Goal: Information Seeking & Learning: Learn about a topic

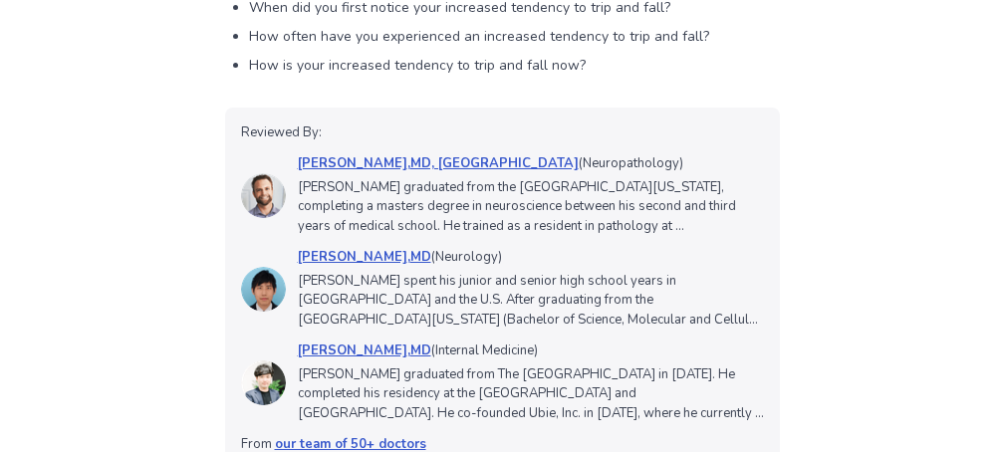
scroll to position [2439, 0]
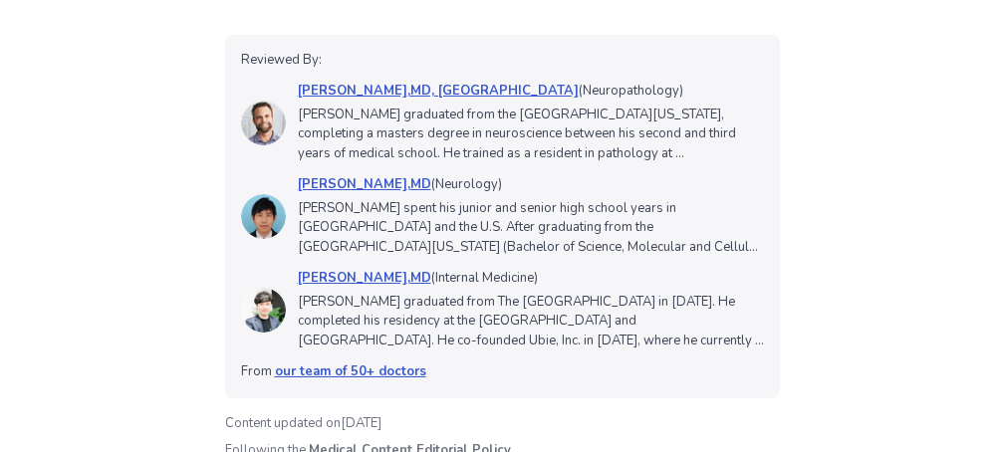
click at [508, 329] on p "[PERSON_NAME] graduated from The [GEOGRAPHIC_DATA] in [DATE]. He completed his …" at bounding box center [531, 322] width 466 height 59
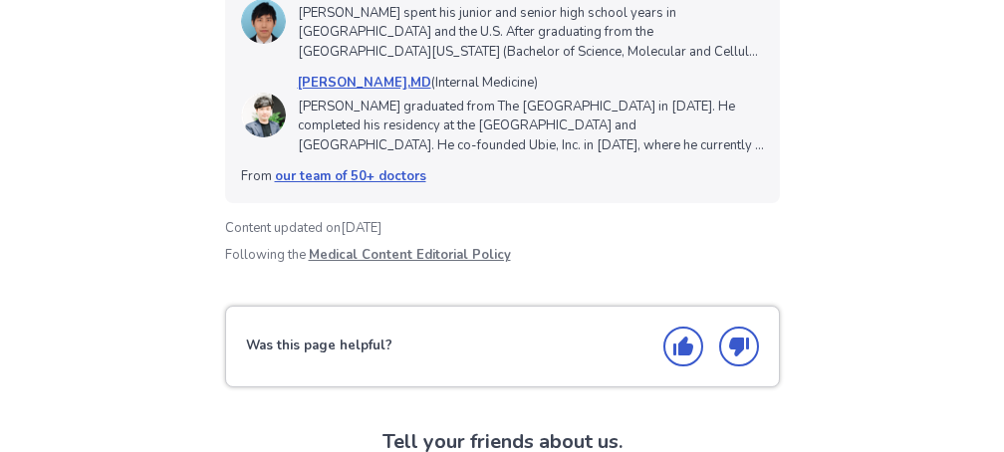
scroll to position [2599, 0]
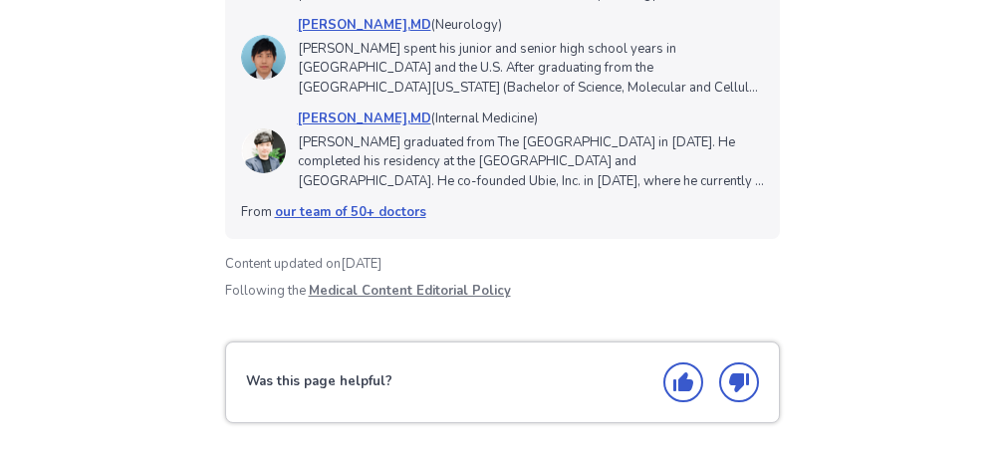
click at [688, 384] on icon "Thumbs up" at bounding box center [683, 382] width 20 height 19
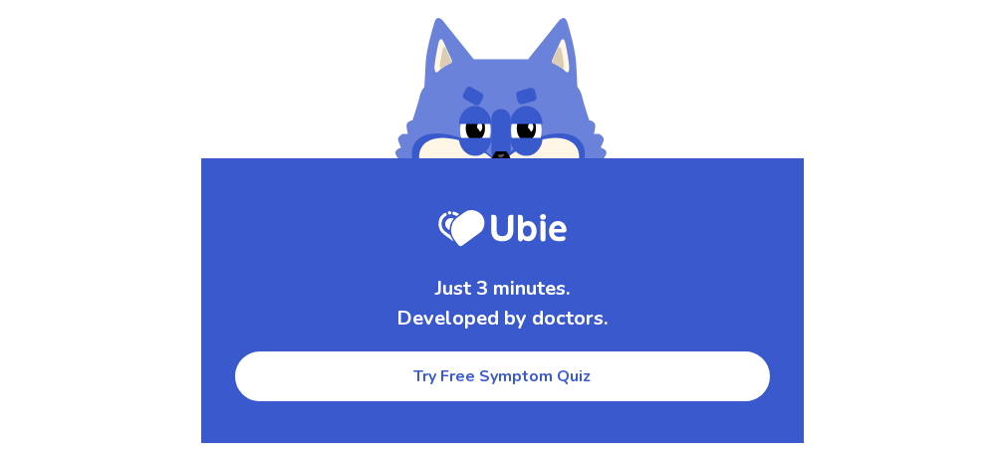
scroll to position [3396, 0]
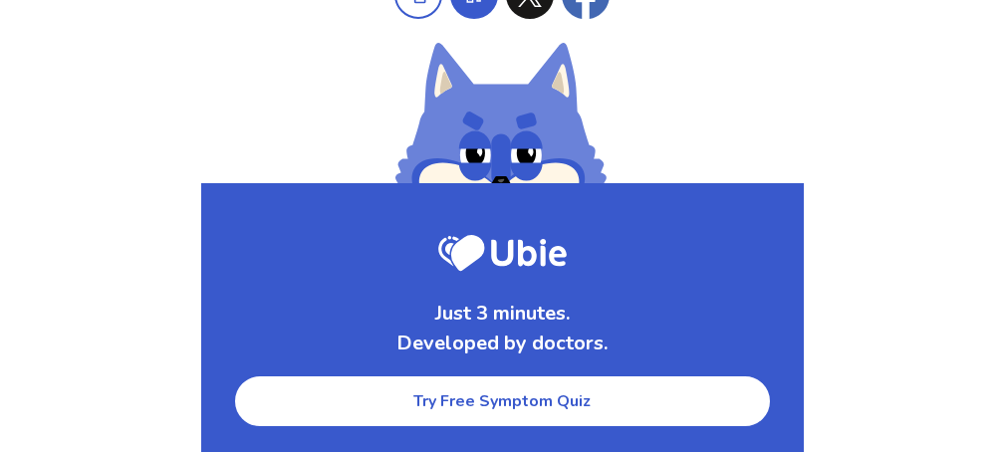
click at [540, 400] on link "Try Free Symptom Quiz" at bounding box center [502, 402] width 539 height 54
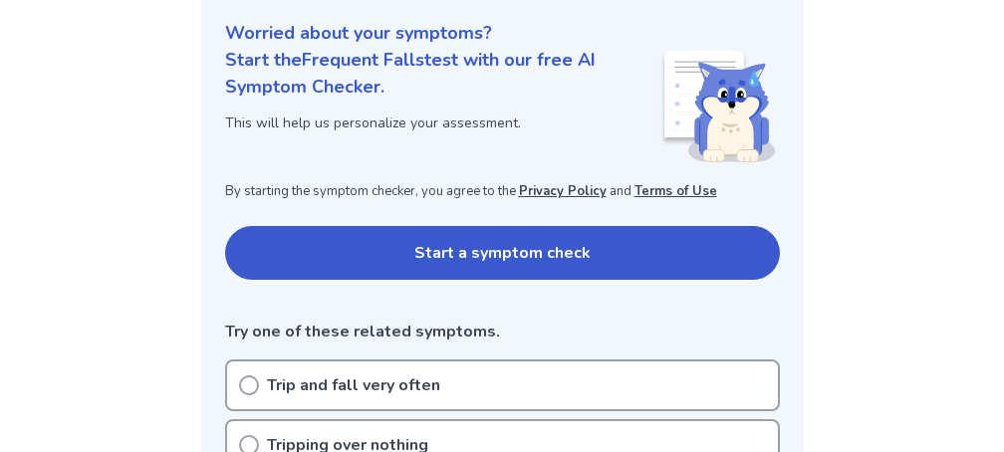
scroll to position [273, 0]
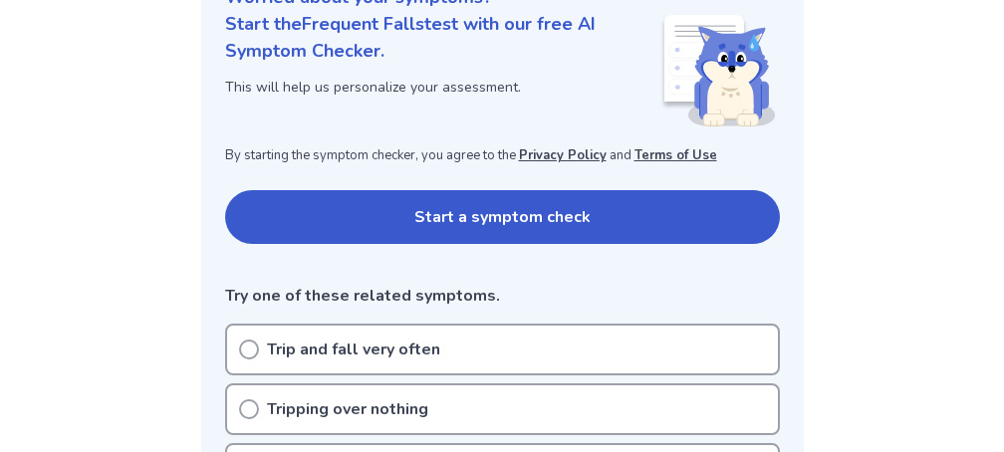
click at [240, 347] on icon at bounding box center [249, 350] width 20 height 20
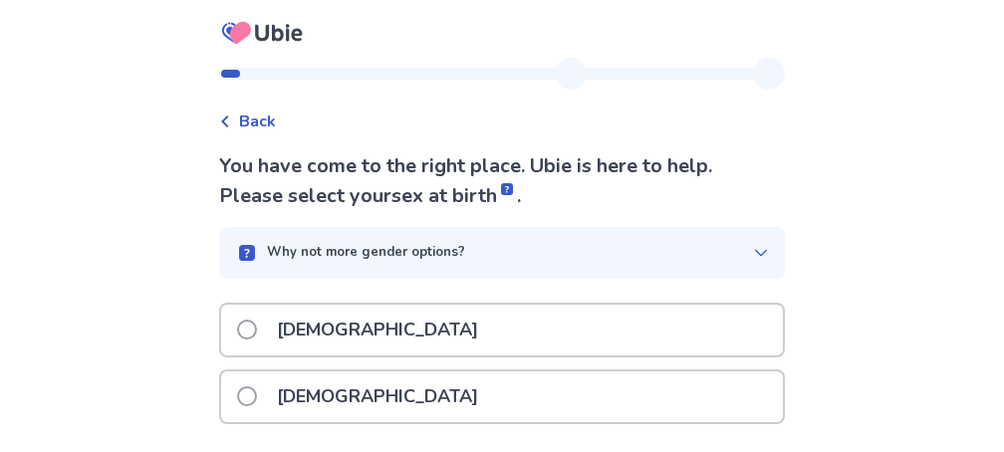
click at [256, 383] on label "[DEMOGRAPHIC_DATA]" at bounding box center [363, 397] width 253 height 51
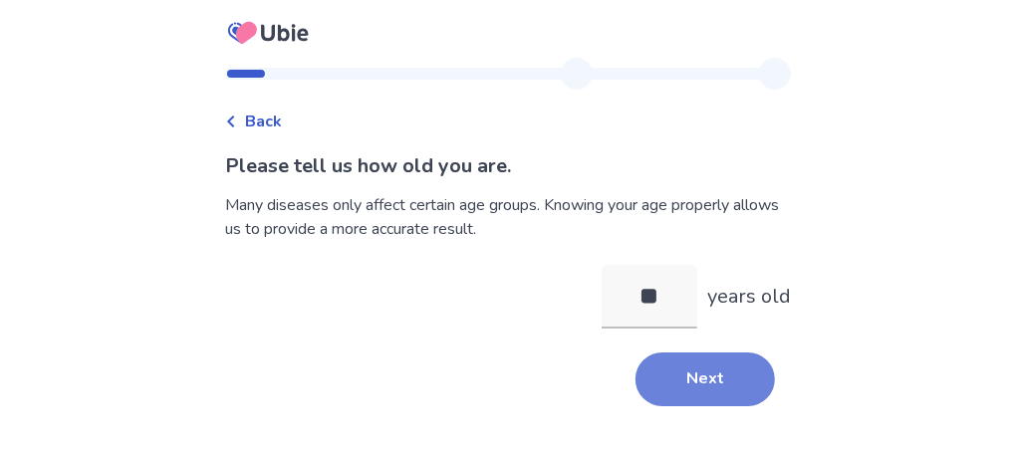
type input "**"
click at [677, 376] on button "Next" at bounding box center [704, 380] width 139 height 54
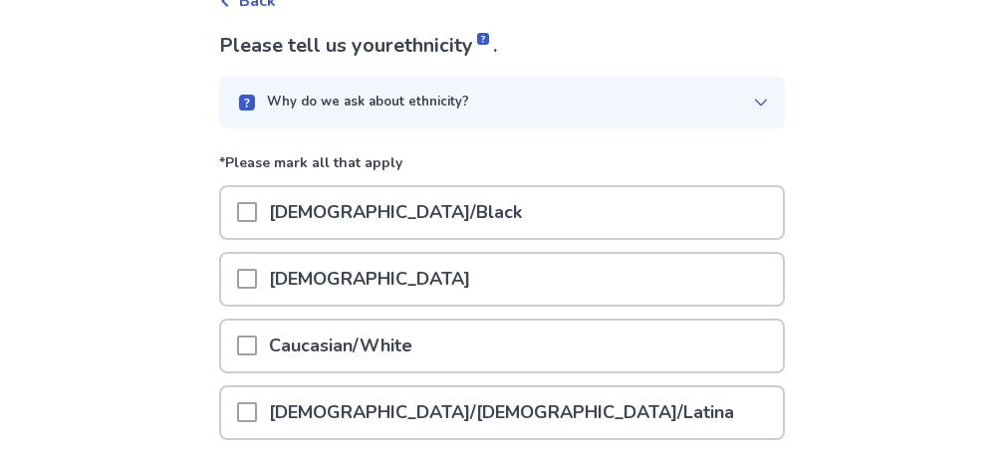
scroll to position [319, 0]
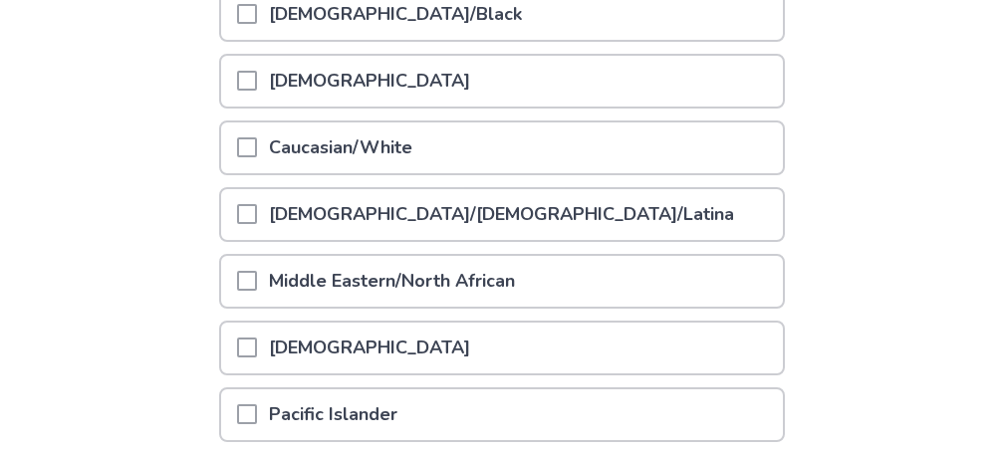
click at [257, 142] on span at bounding box center [247, 147] width 20 height 20
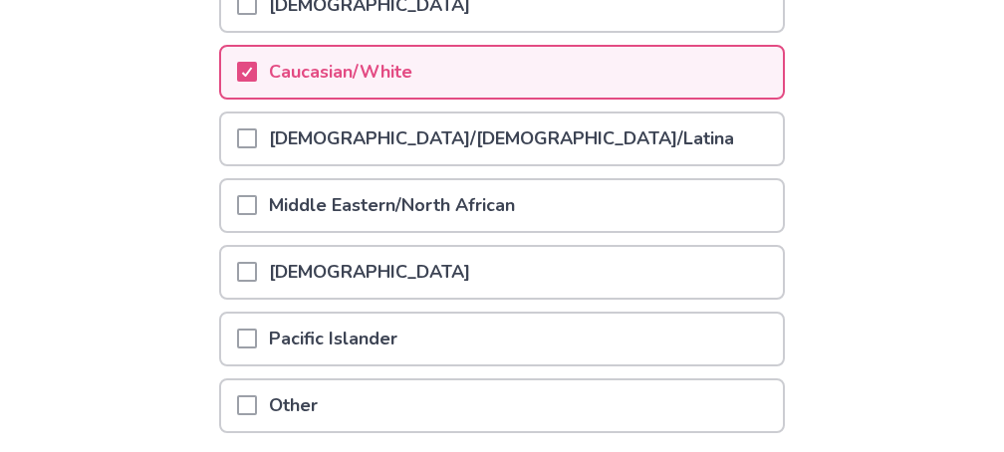
scroll to position [546, 0]
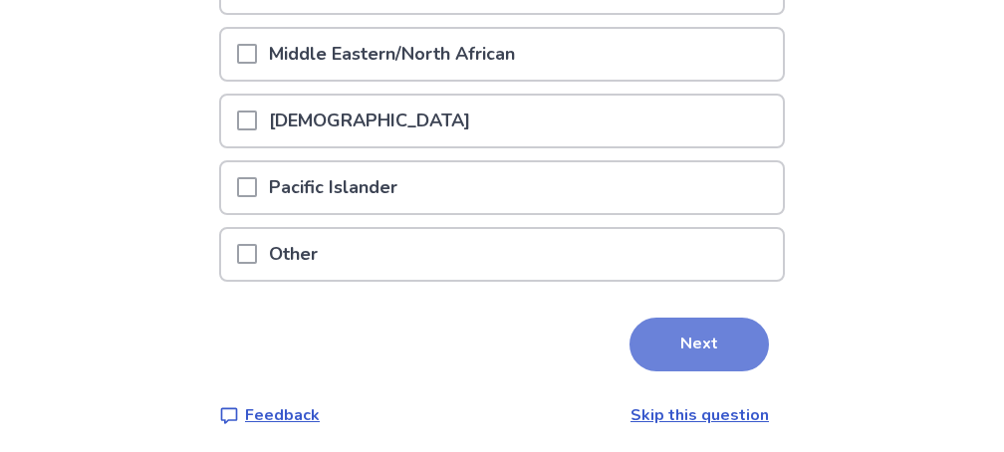
click at [675, 341] on button "Next" at bounding box center [699, 345] width 139 height 54
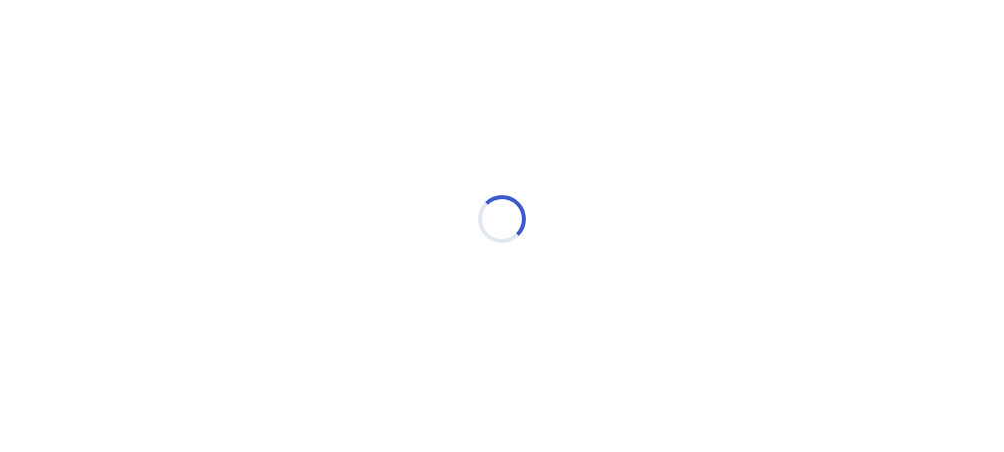
scroll to position [0, 0]
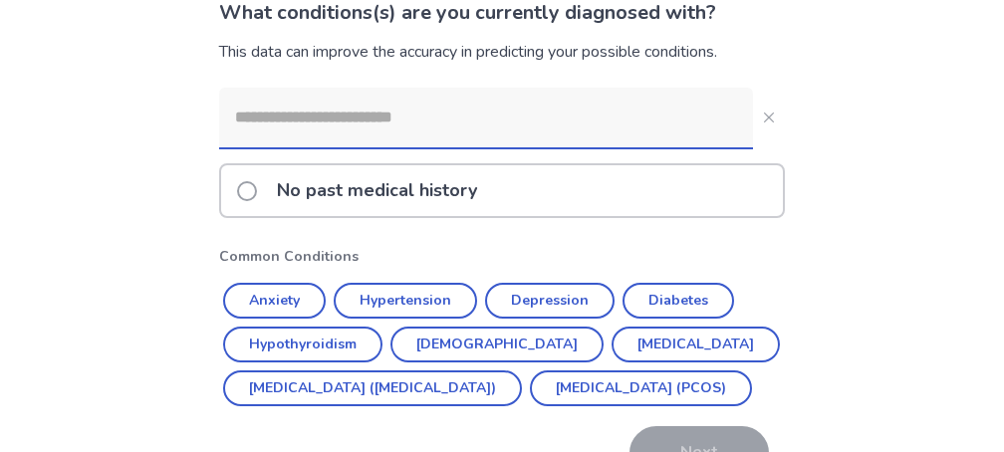
scroll to position [159, 0]
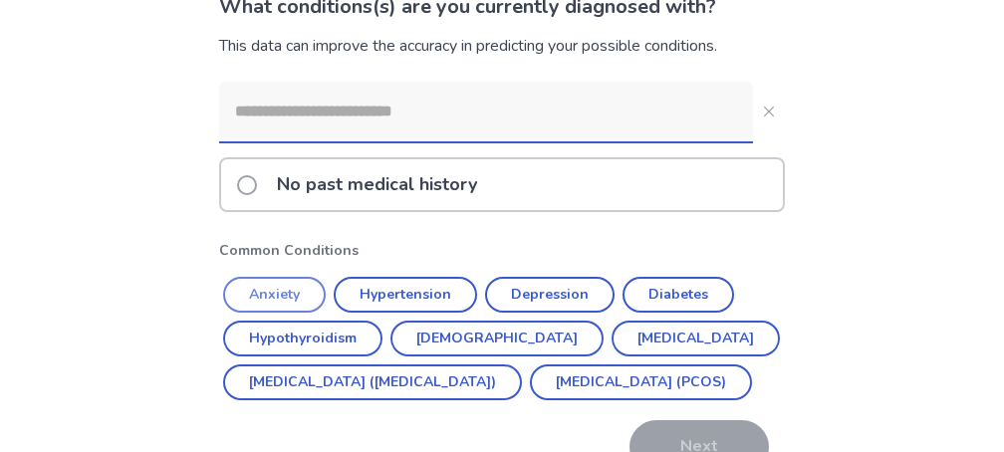
click at [304, 290] on button "Anxiety" at bounding box center [274, 295] width 103 height 36
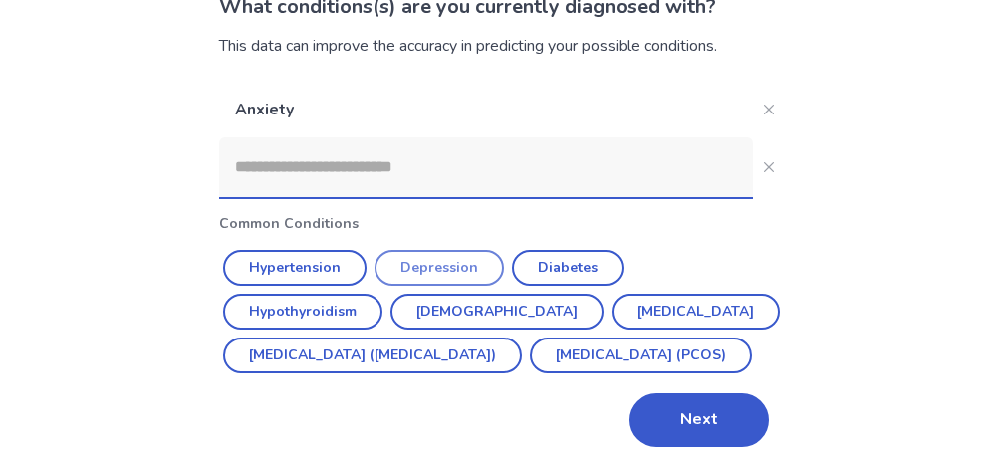
click at [422, 270] on button "Depression" at bounding box center [439, 268] width 129 height 36
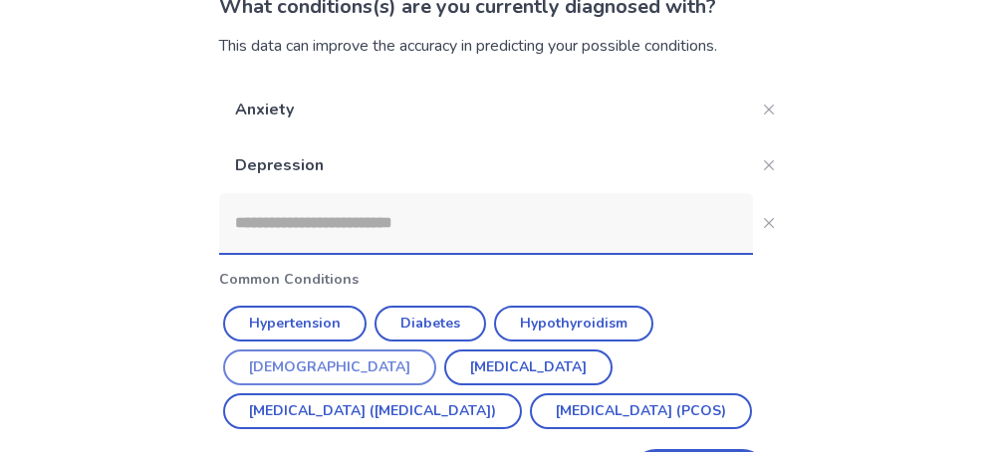
click at [436, 350] on button "[DEMOGRAPHIC_DATA]" at bounding box center [329, 368] width 213 height 36
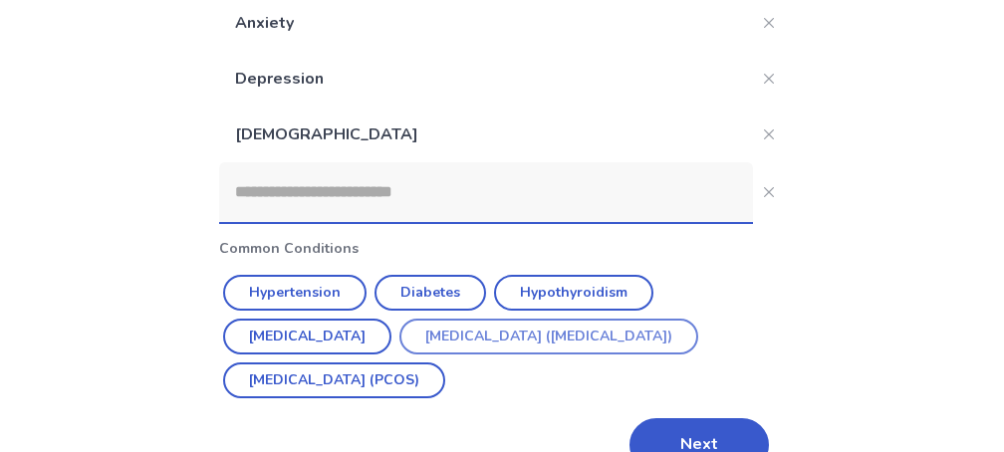
scroll to position [290, 0]
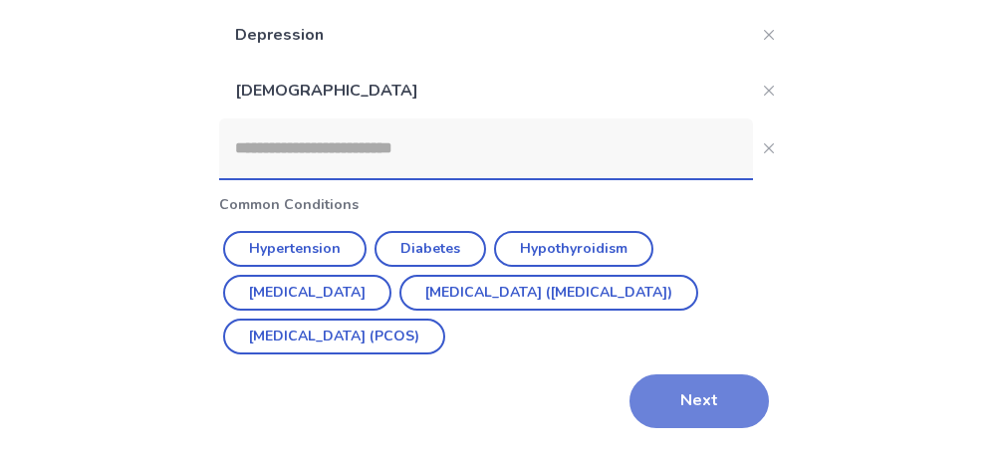
click at [689, 399] on button "Next" at bounding box center [699, 402] width 139 height 54
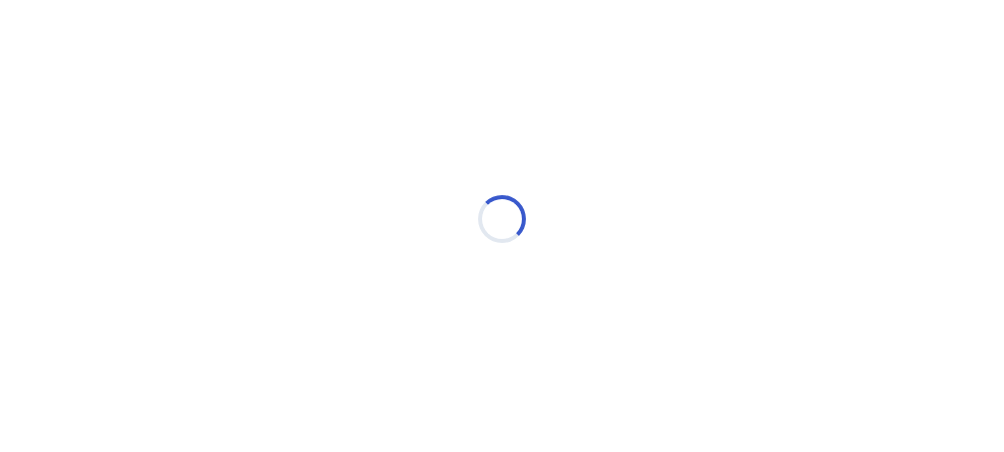
scroll to position [0, 0]
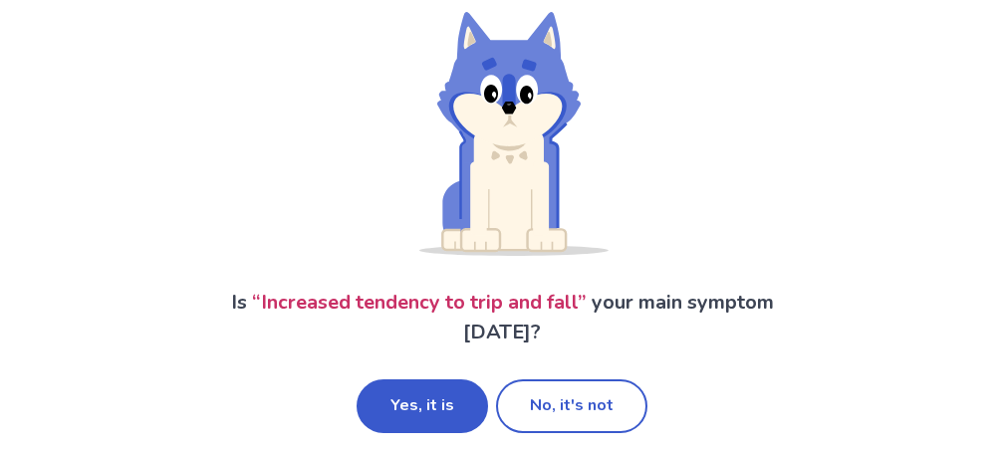
scroll to position [159, 0]
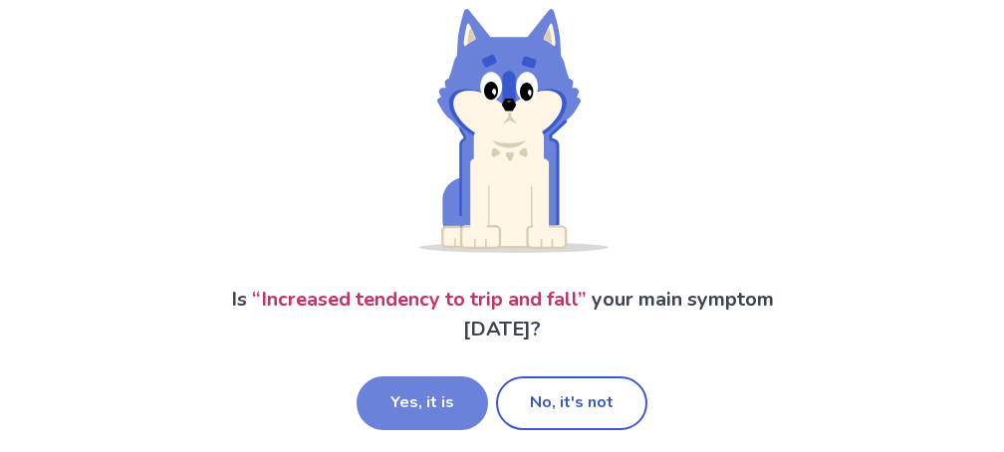
click at [458, 395] on button "Yes, it is" at bounding box center [422, 404] width 131 height 54
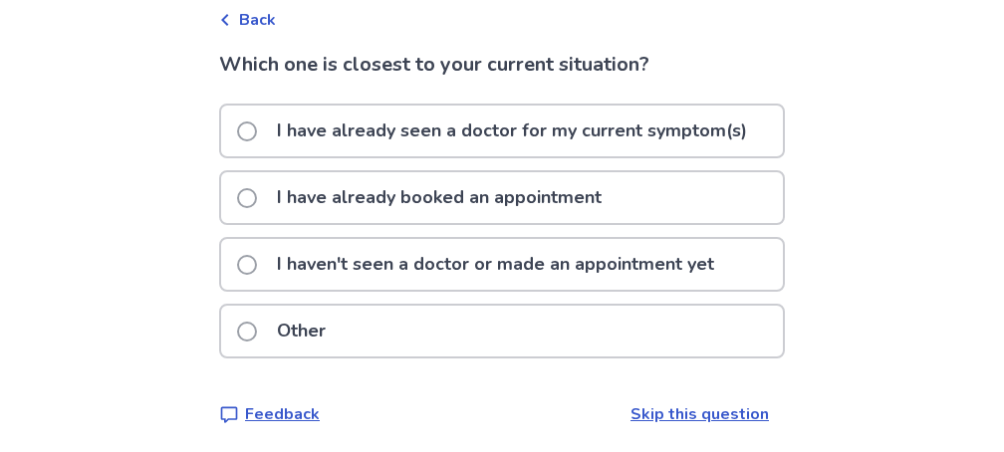
scroll to position [105, 0]
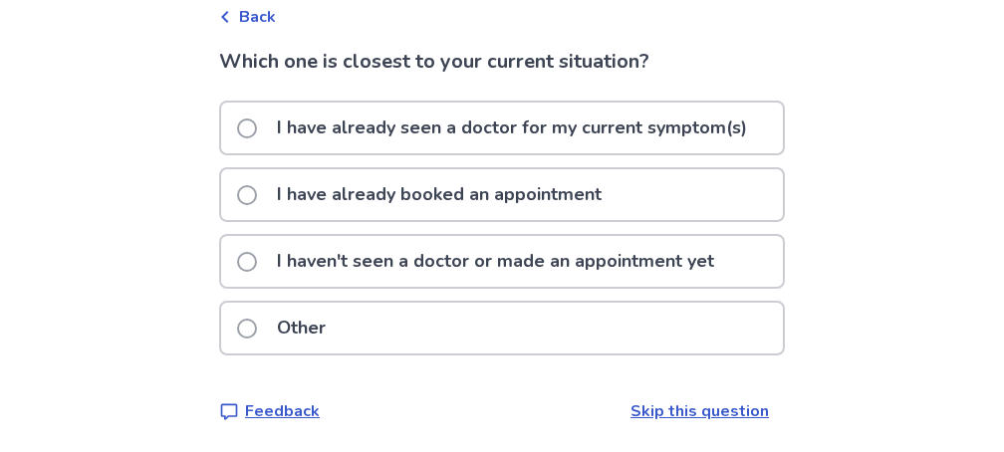
click at [251, 323] on span at bounding box center [247, 329] width 20 height 20
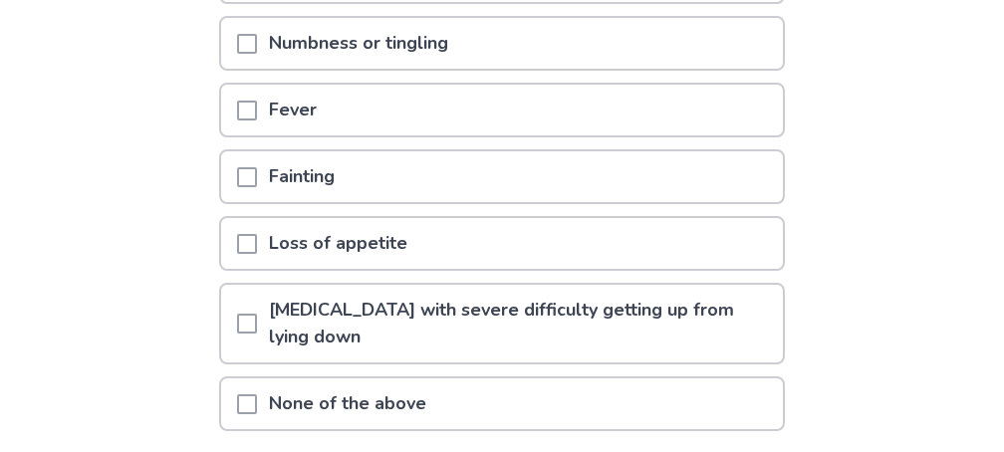
scroll to position [478, 0]
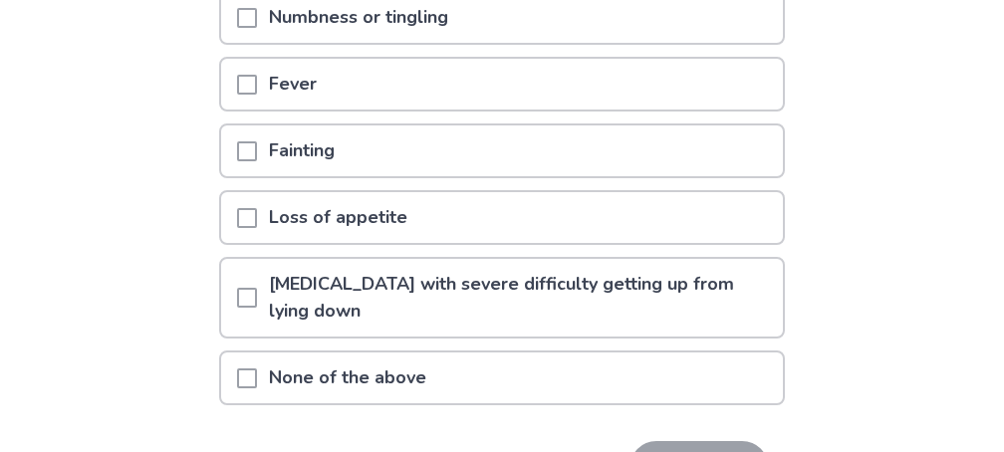
click at [255, 374] on span at bounding box center [247, 379] width 20 height 20
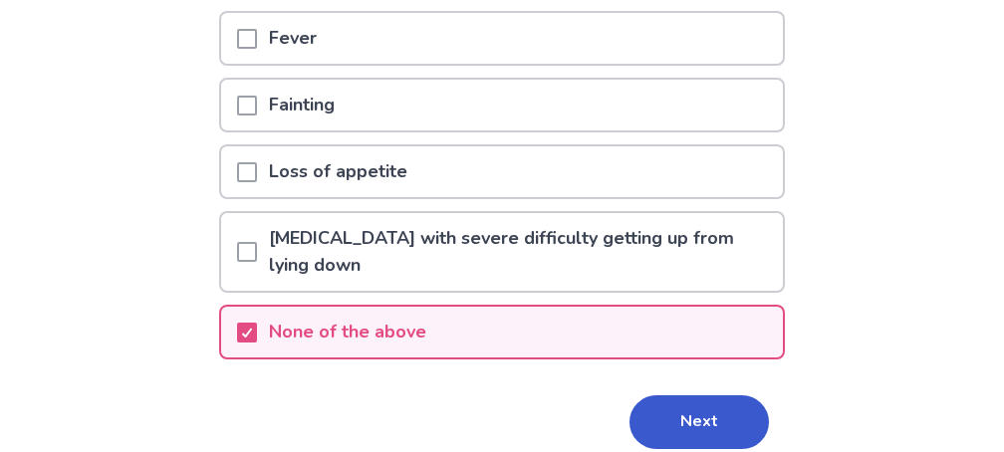
scroll to position [601, 0]
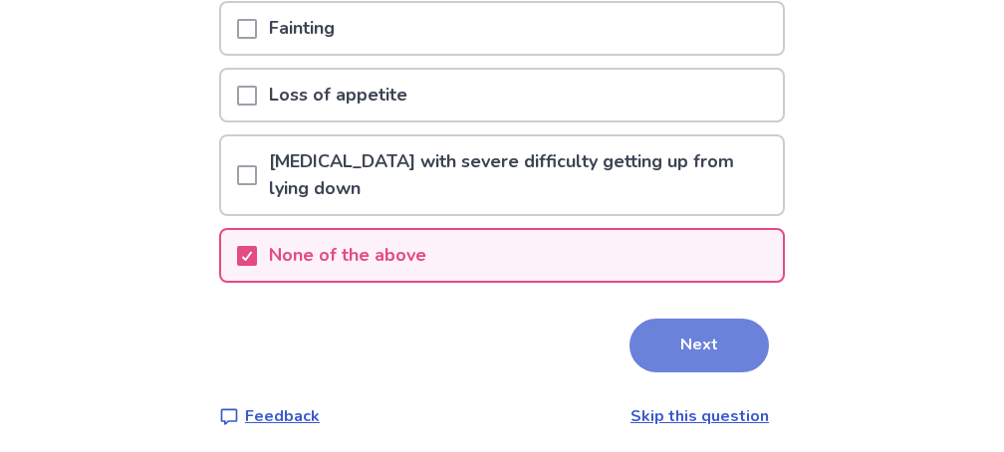
click at [689, 333] on button "Next" at bounding box center [699, 346] width 139 height 54
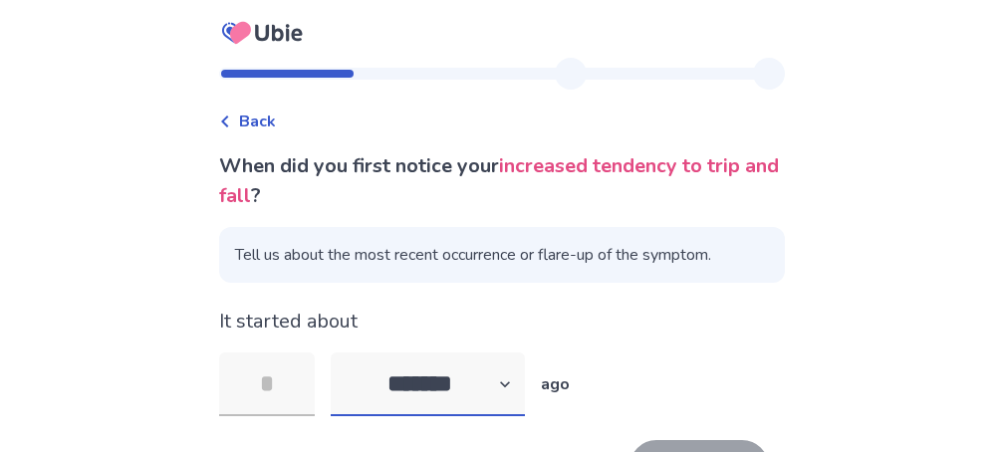
click at [518, 382] on select "******* ****** ******* ******** *******" at bounding box center [428, 385] width 194 height 64
click at [343, 353] on select "******* ****** ******* ******** *******" at bounding box center [428, 385] width 194 height 64
click at [558, 387] on p "ago" at bounding box center [555, 385] width 29 height 24
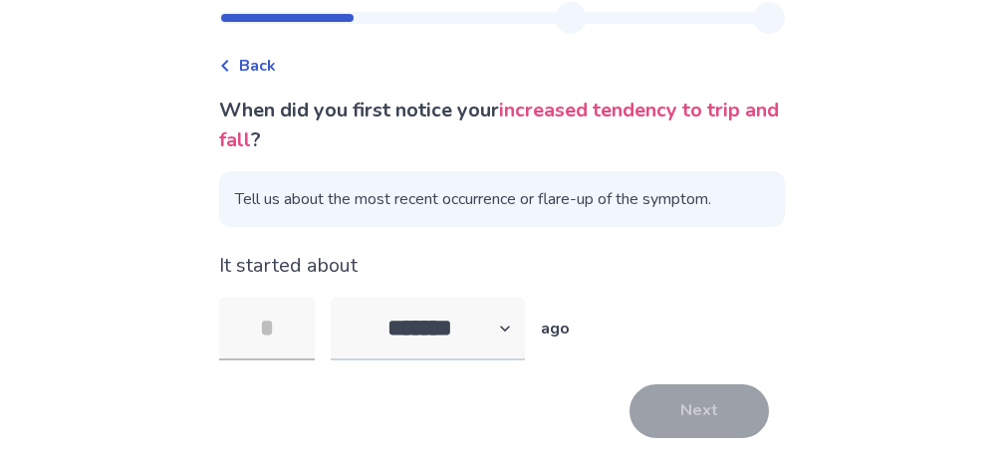
scroll to position [80, 0]
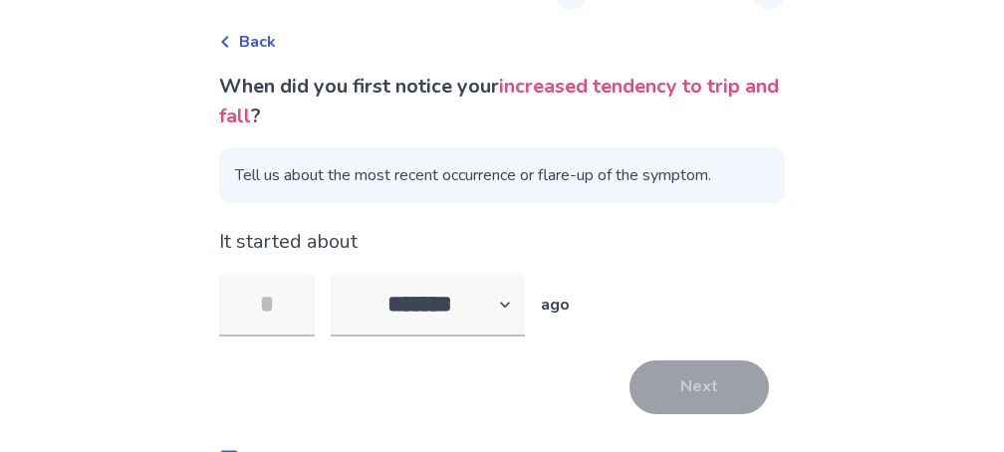
click at [343, 178] on span "Tell us about the most recent occurrence or flare-up of the symptom." at bounding box center [502, 175] width 566 height 56
click at [259, 172] on span "Tell us about the most recent occurrence or flare-up of the symptom." at bounding box center [502, 175] width 566 height 56
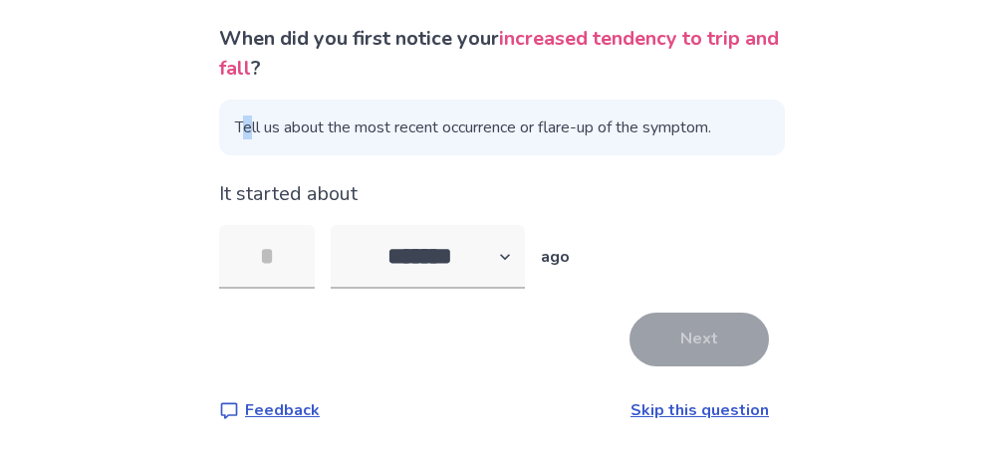
scroll to position [129, 0]
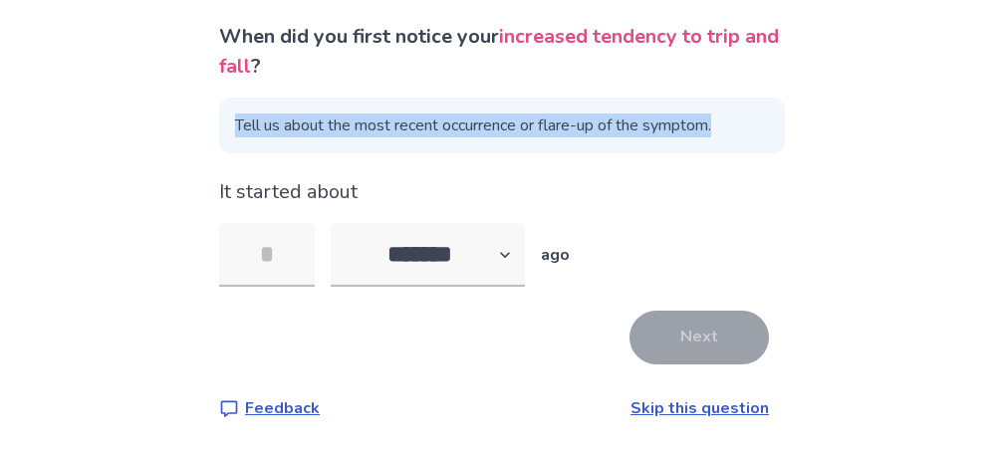
drag, startPoint x: 250, startPoint y: 121, endPoint x: 742, endPoint y: 143, distance: 492.6
click at [742, 143] on span "Tell us about the most recent occurrence or flare-up of the symptom." at bounding box center [502, 126] width 566 height 56
click at [599, 130] on span "Tell us about the most recent occurrence or flare-up of the symptom." at bounding box center [502, 126] width 566 height 56
click at [519, 255] on select "******* ****** ******* ******** *******" at bounding box center [428, 255] width 194 height 64
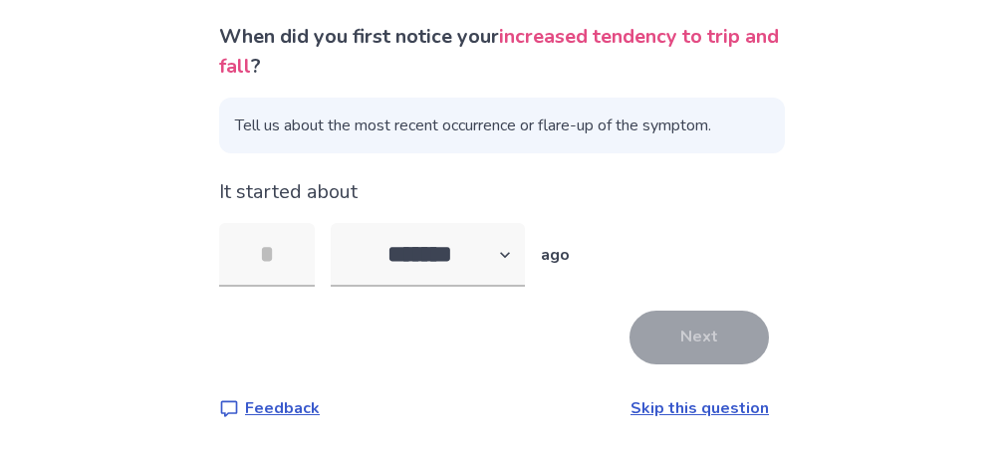
click at [578, 204] on p "It started about" at bounding box center [502, 192] width 566 height 30
click at [289, 255] on input "tel" at bounding box center [267, 255] width 96 height 64
click at [515, 253] on select "******* ****** ******* ******** *******" at bounding box center [428, 255] width 194 height 64
select select "*"
click at [343, 223] on select "******* ****** ******* ******** *******" at bounding box center [428, 255] width 194 height 64
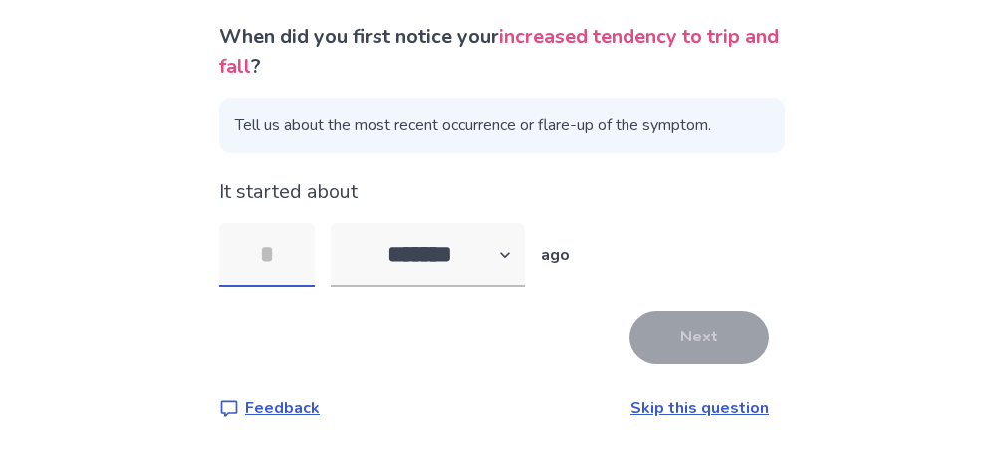
click at [284, 247] on input "tel" at bounding box center [267, 255] width 96 height 64
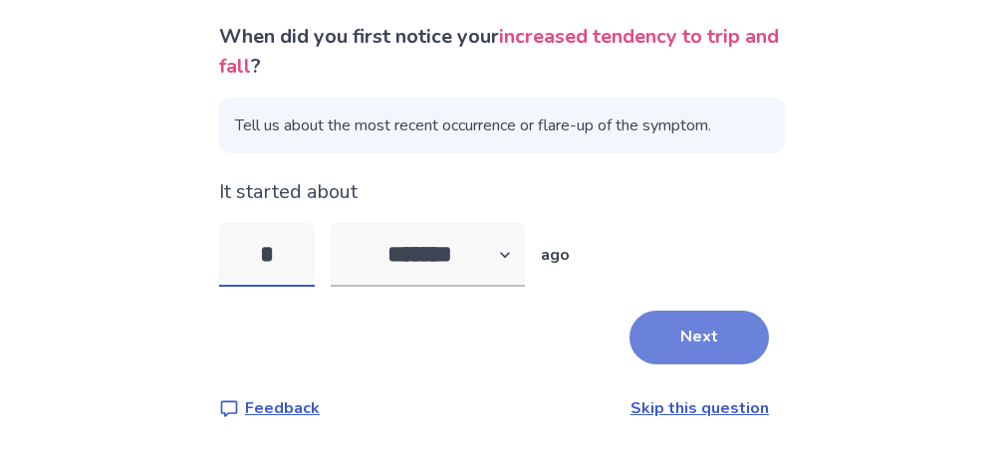
type input "*"
click at [678, 335] on button "Next" at bounding box center [699, 338] width 139 height 54
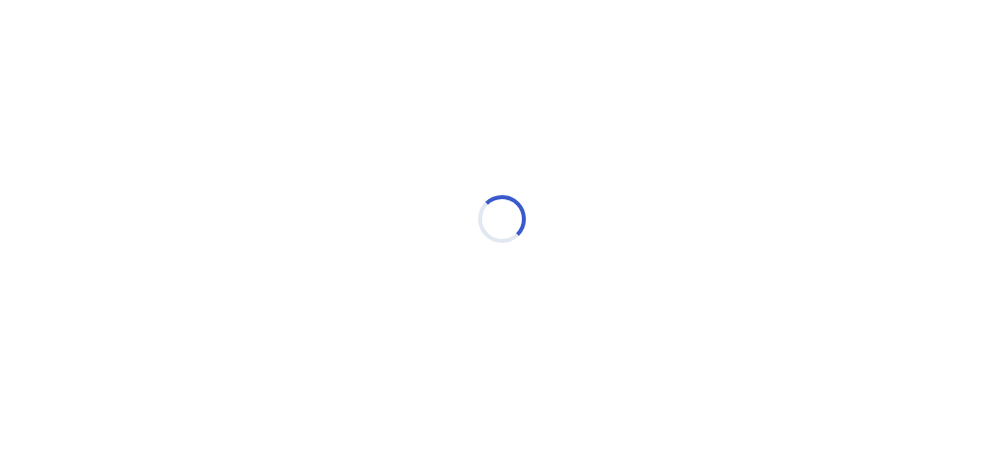
scroll to position [0, 0]
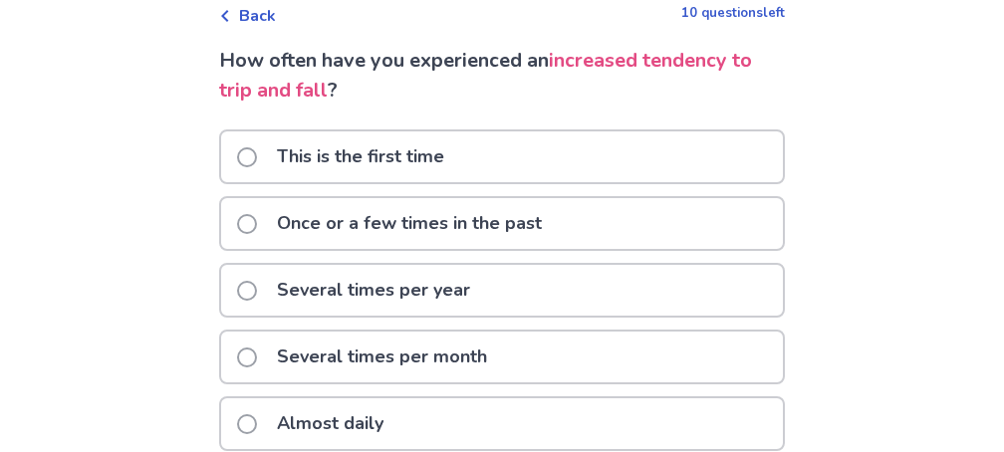
scroll to position [107, 0]
click at [257, 282] on span at bounding box center [247, 290] width 20 height 20
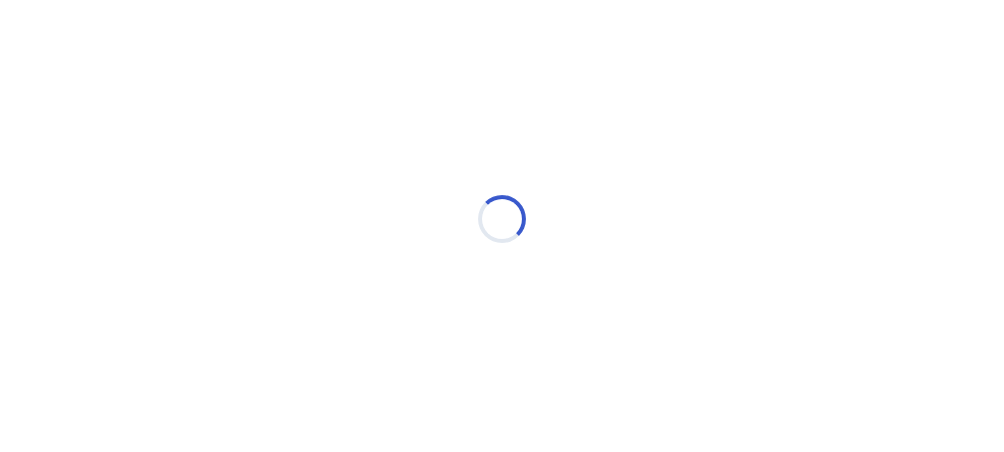
scroll to position [0, 0]
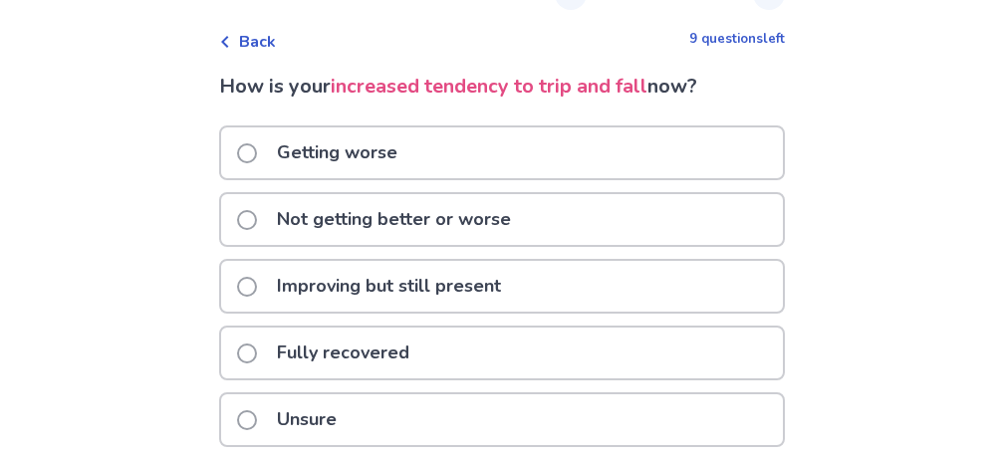
scroll to position [159, 0]
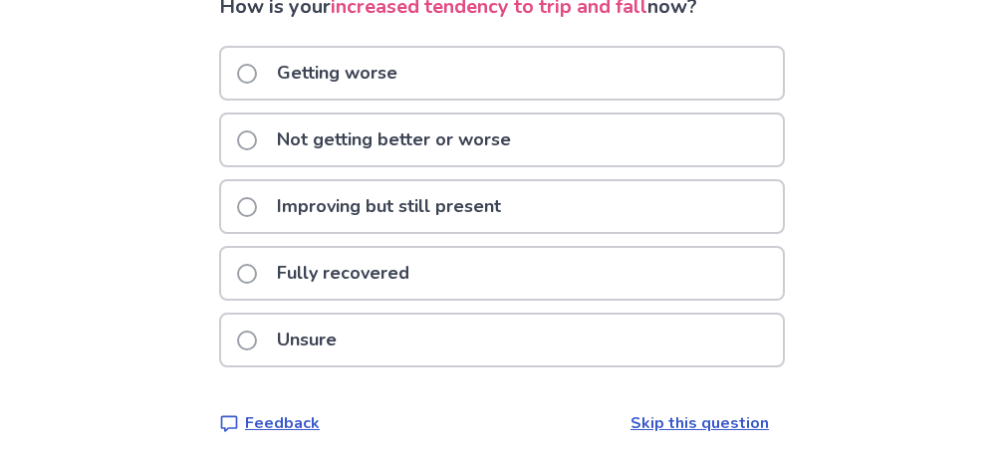
click at [255, 201] on span at bounding box center [247, 207] width 20 height 20
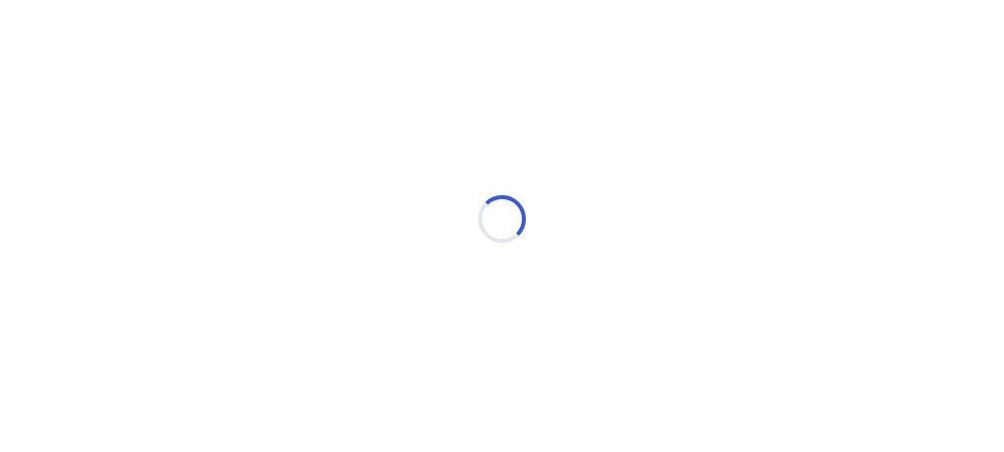
scroll to position [0, 0]
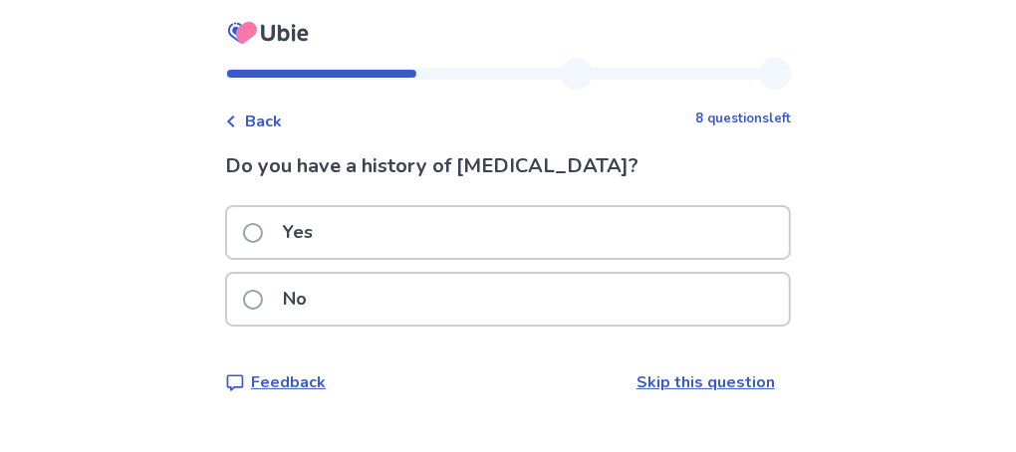
click at [263, 292] on span at bounding box center [253, 300] width 20 height 20
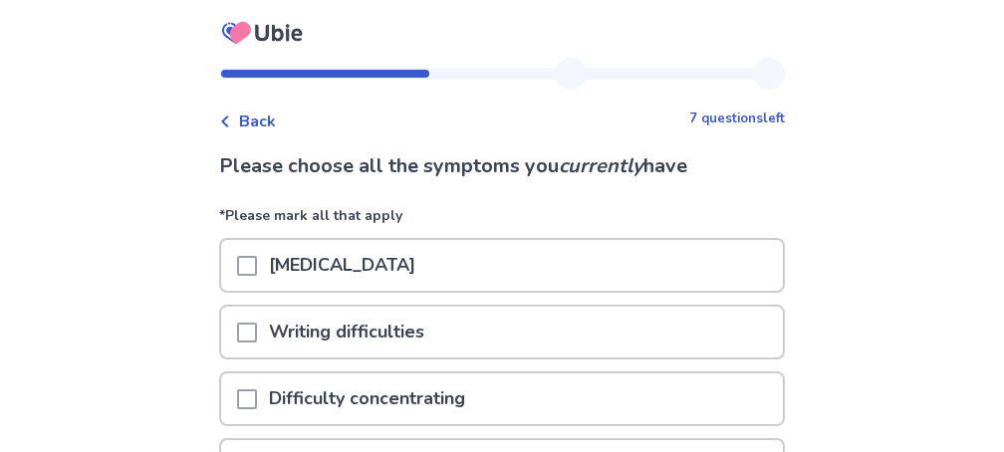
click at [257, 262] on span at bounding box center [247, 266] width 20 height 20
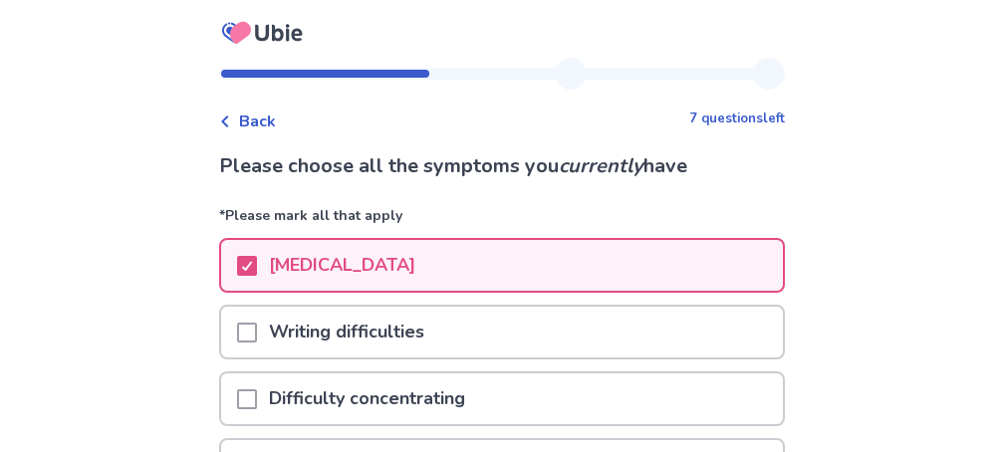
scroll to position [80, 0]
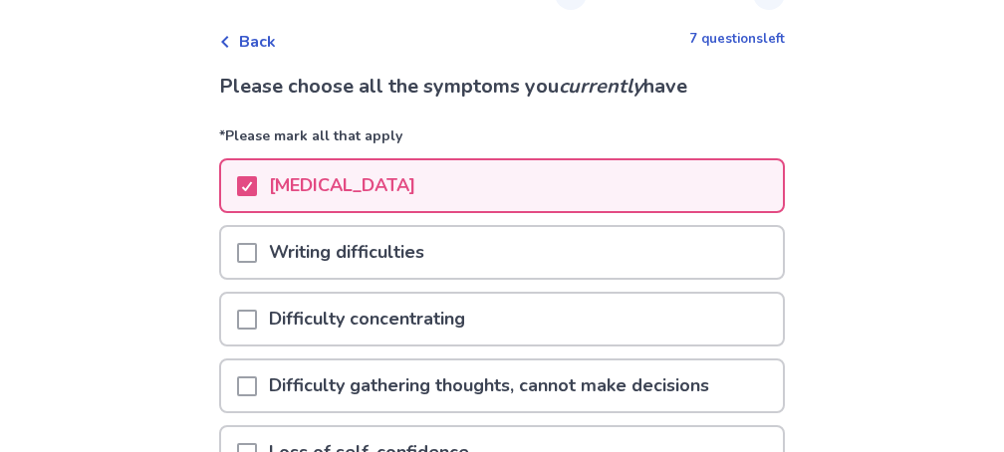
click at [257, 250] on span at bounding box center [247, 253] width 20 height 20
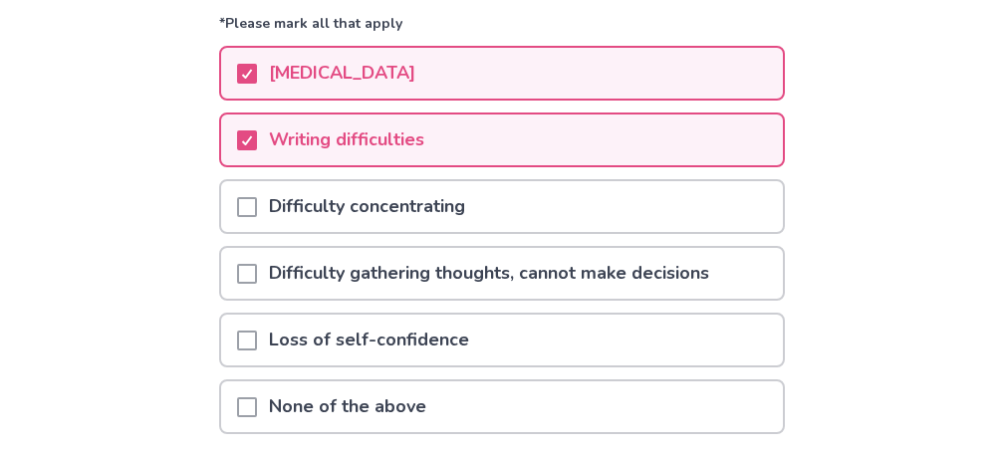
scroll to position [239, 0]
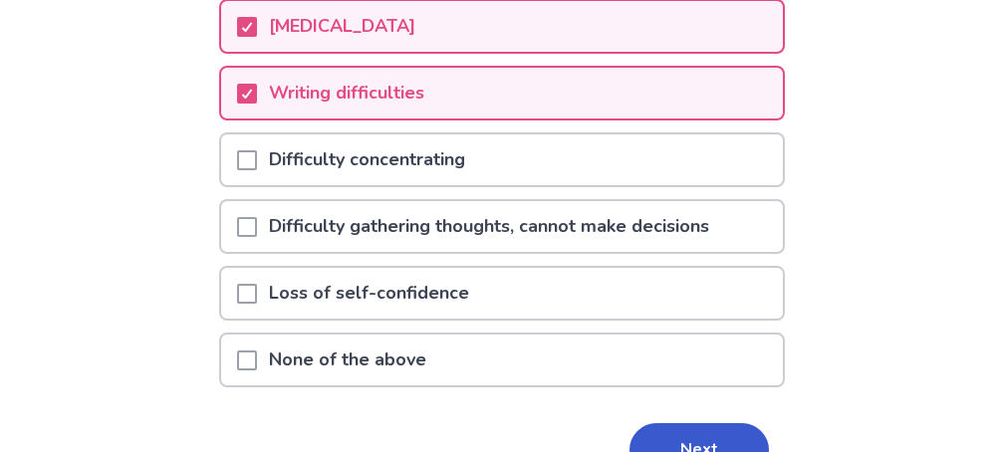
click at [257, 288] on span at bounding box center [247, 294] width 20 height 20
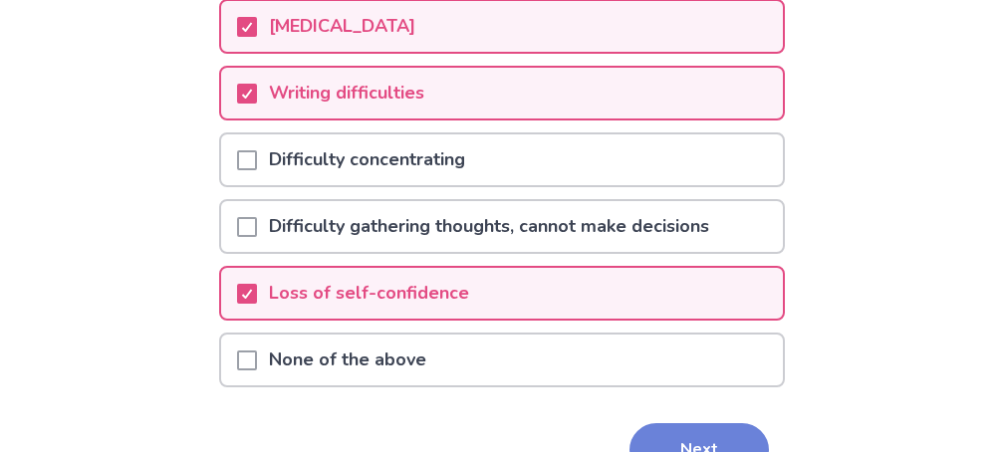
click at [653, 440] on button "Next" at bounding box center [699, 450] width 139 height 54
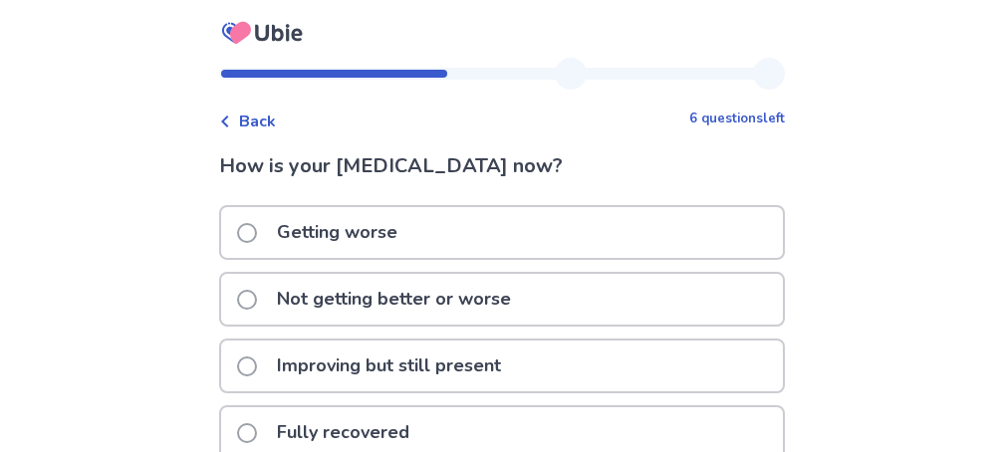
click at [256, 228] on span at bounding box center [247, 233] width 20 height 20
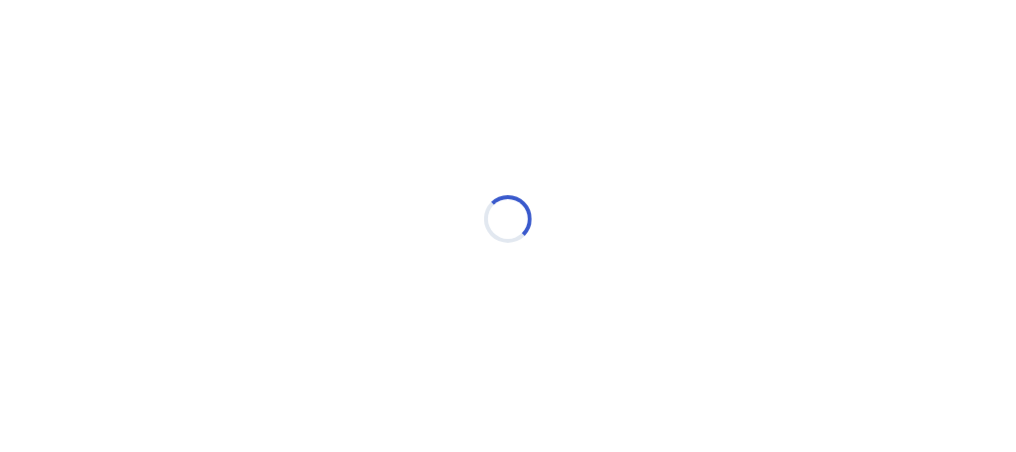
select select "*"
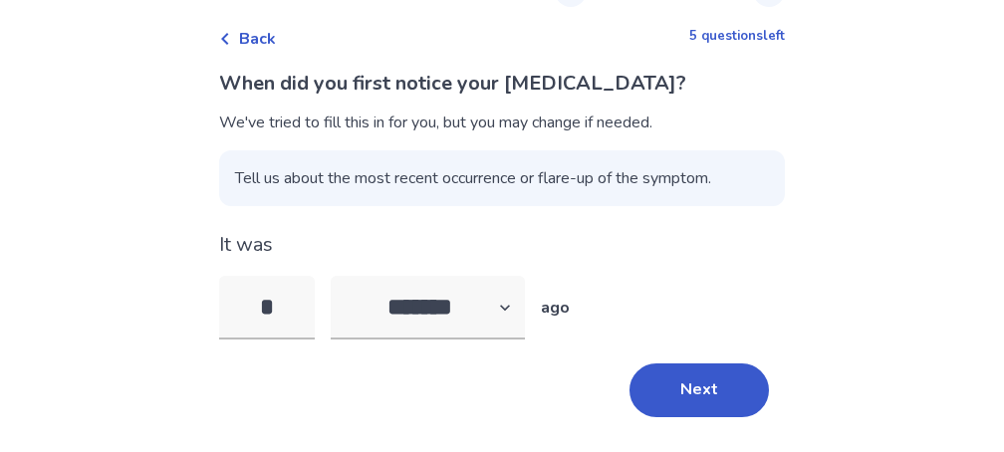
scroll to position [135, 0]
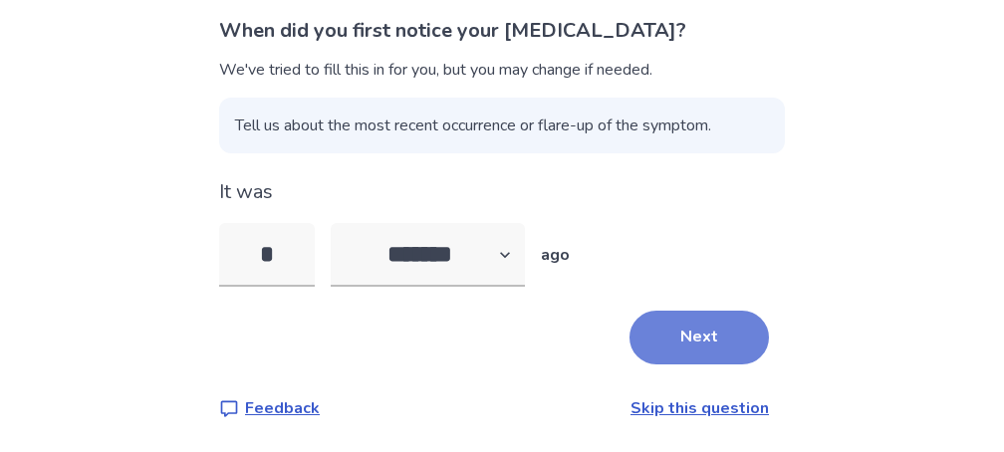
click at [678, 335] on button "Next" at bounding box center [699, 338] width 139 height 54
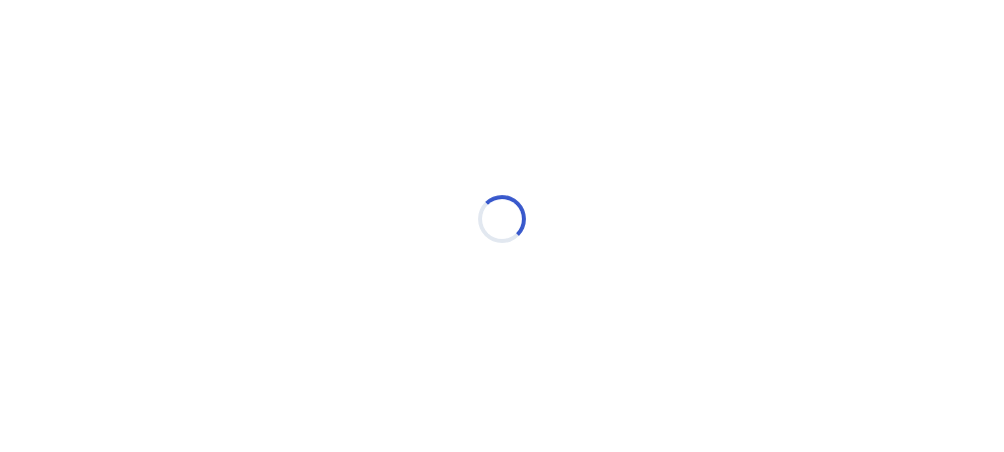
scroll to position [0, 0]
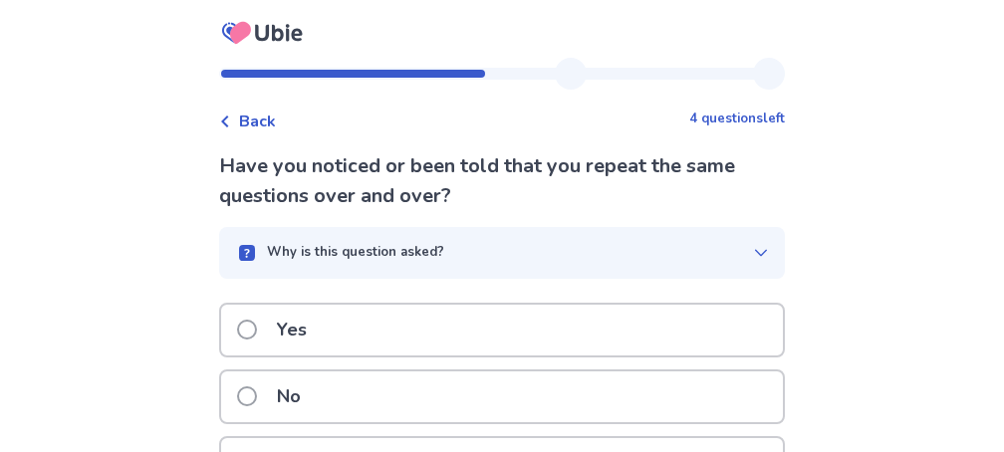
click at [257, 391] on span at bounding box center [247, 396] width 20 height 20
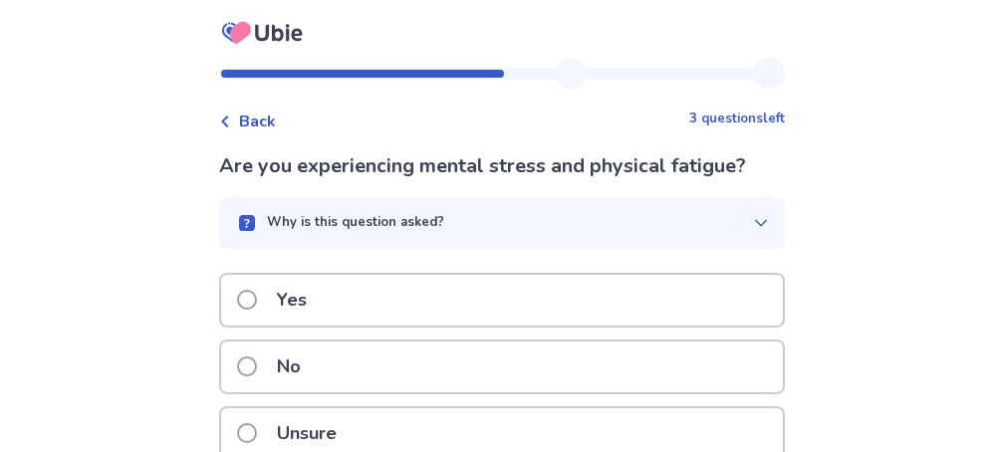
click at [251, 295] on span at bounding box center [247, 300] width 20 height 20
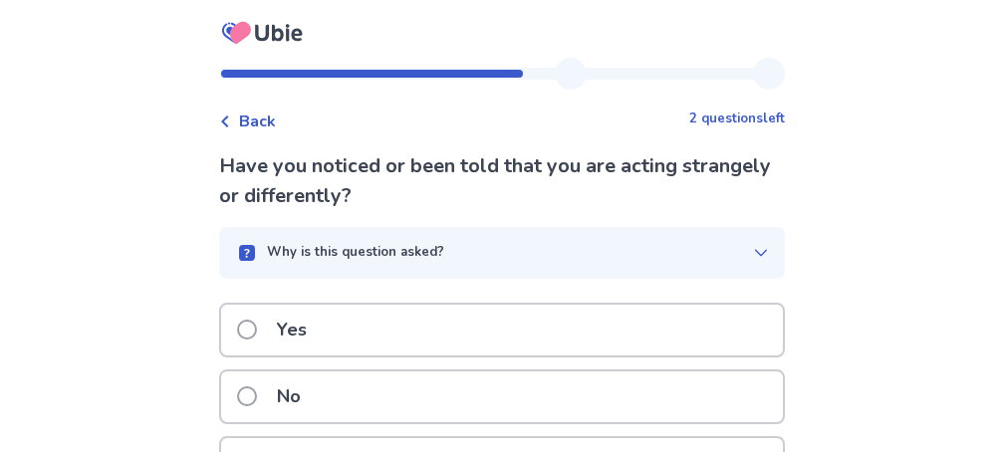
click at [257, 386] on span at bounding box center [247, 396] width 20 height 20
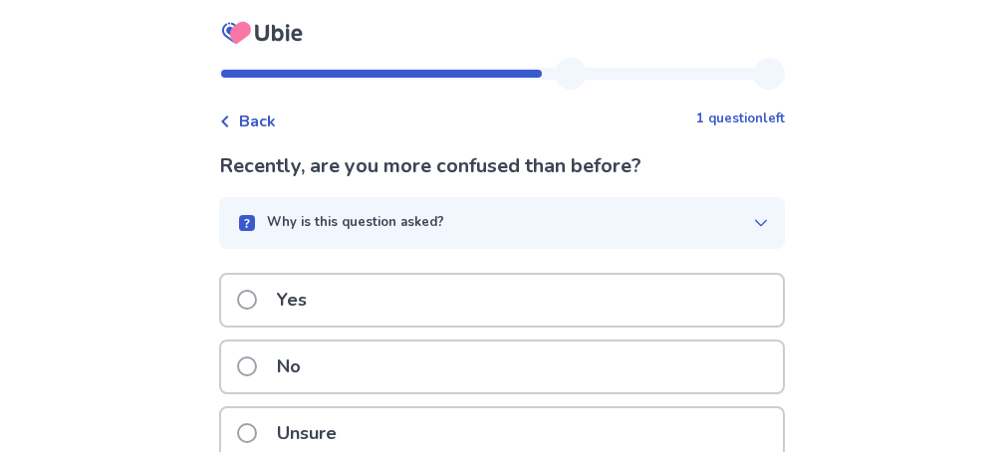
click at [257, 426] on span at bounding box center [247, 433] width 20 height 20
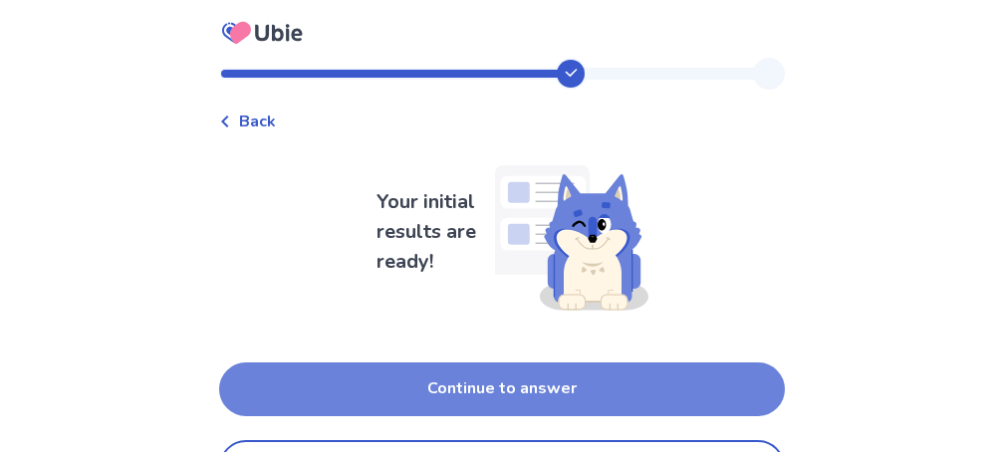
click at [446, 386] on button "Continue to answer" at bounding box center [502, 390] width 566 height 54
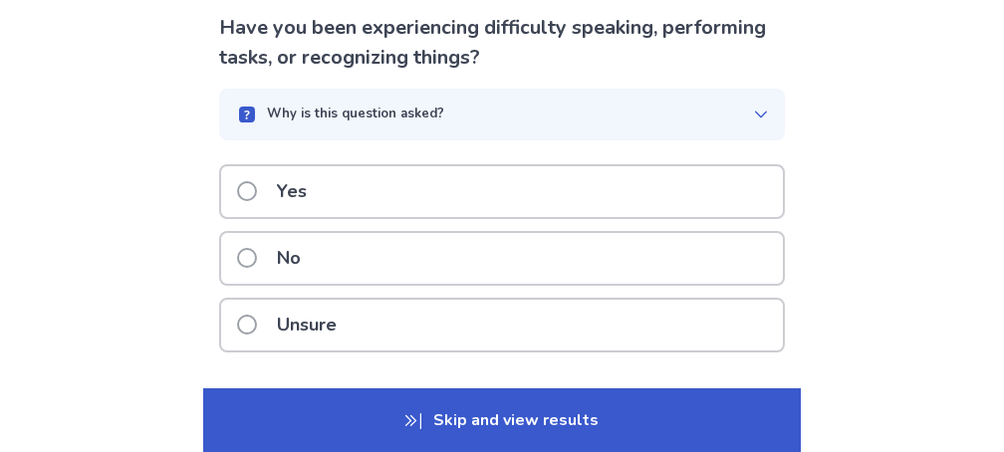
scroll to position [159, 0]
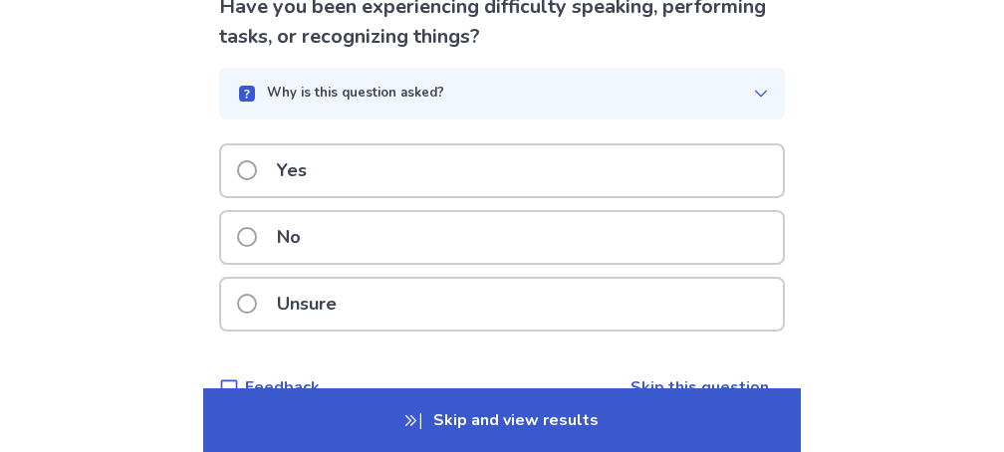
click at [254, 300] on span at bounding box center [247, 304] width 20 height 20
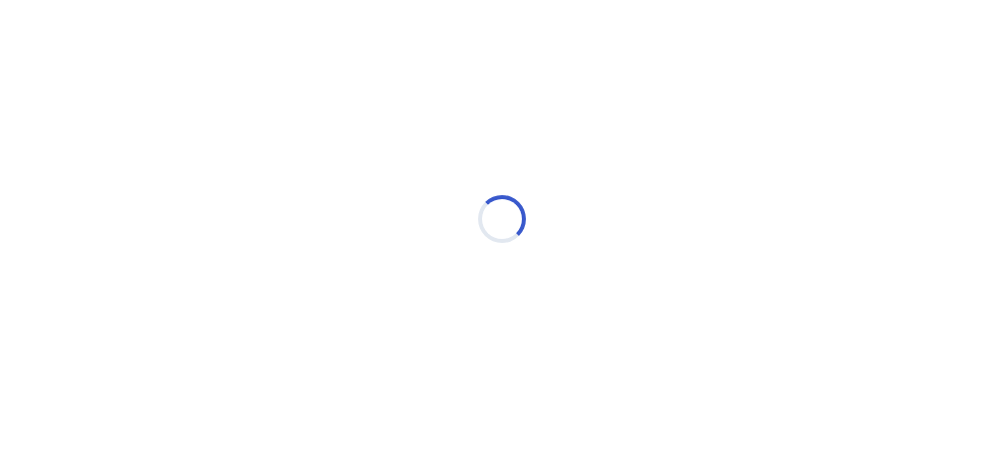
scroll to position [0, 0]
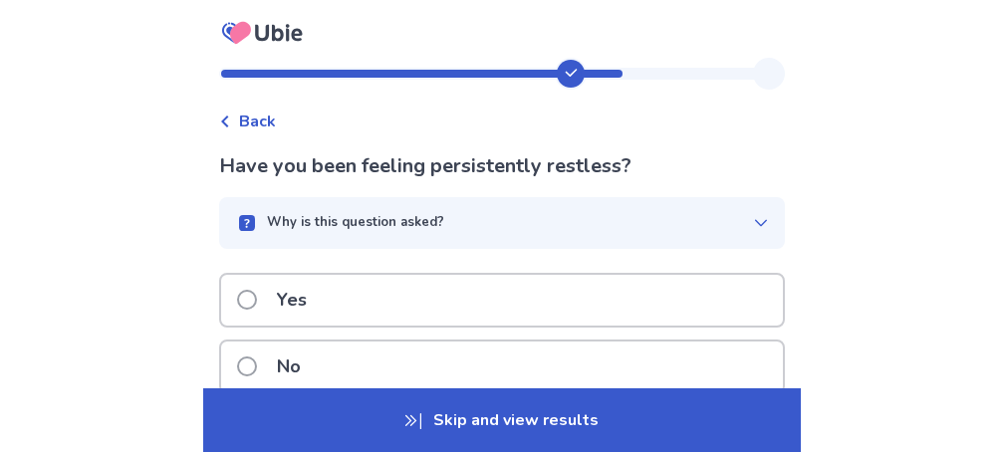
click at [251, 299] on span at bounding box center [247, 300] width 20 height 20
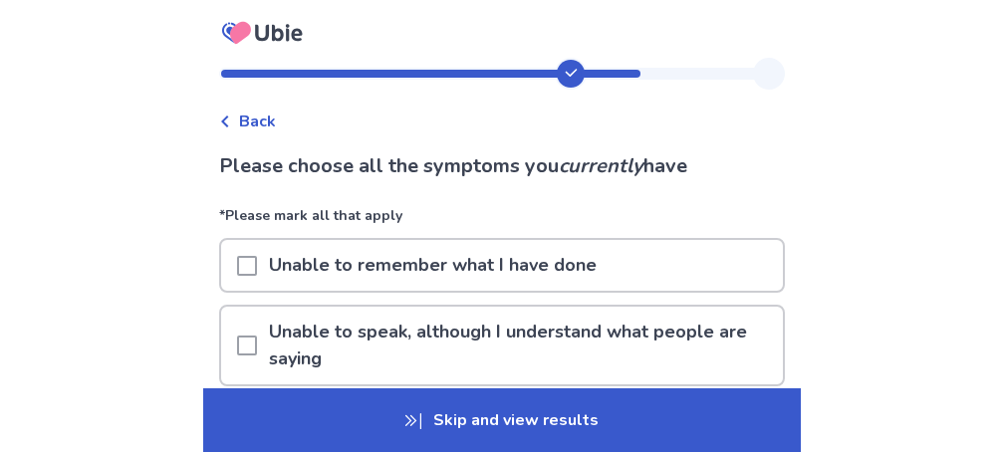
click at [257, 254] on div at bounding box center [247, 265] width 20 height 51
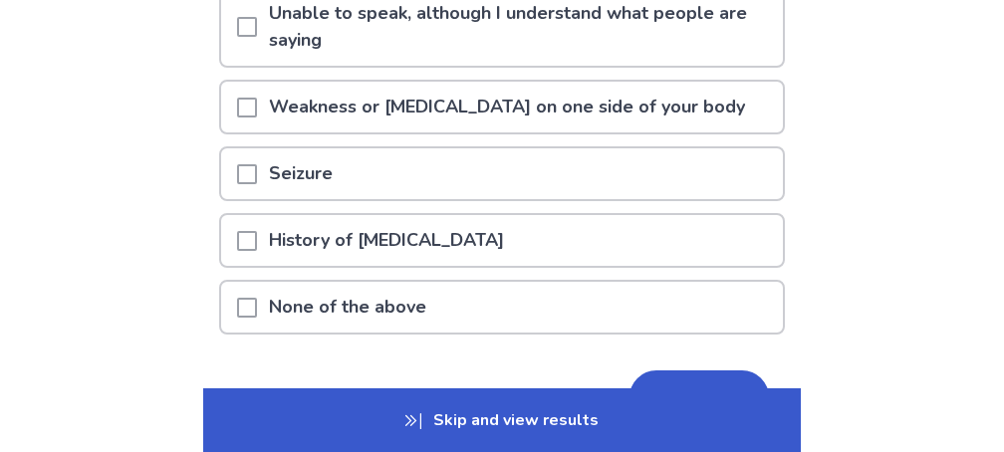
scroll to position [437, 0]
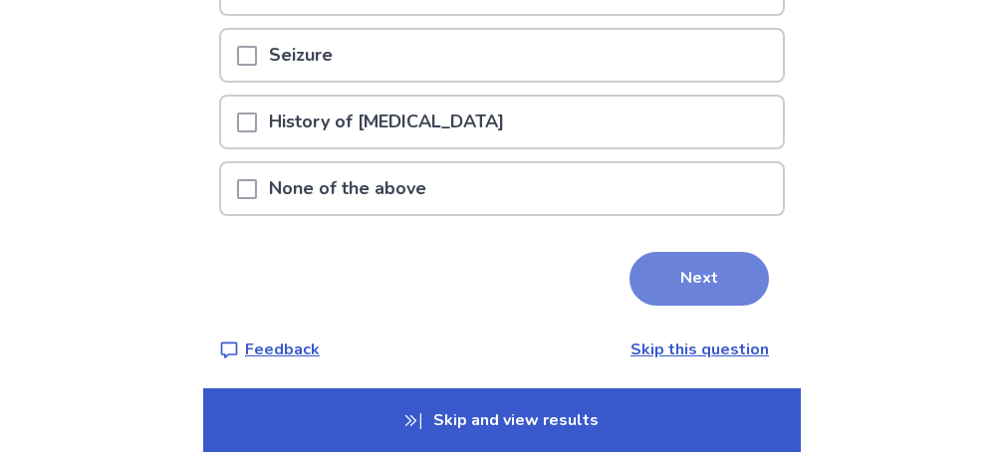
click at [686, 269] on button "Next" at bounding box center [699, 279] width 139 height 54
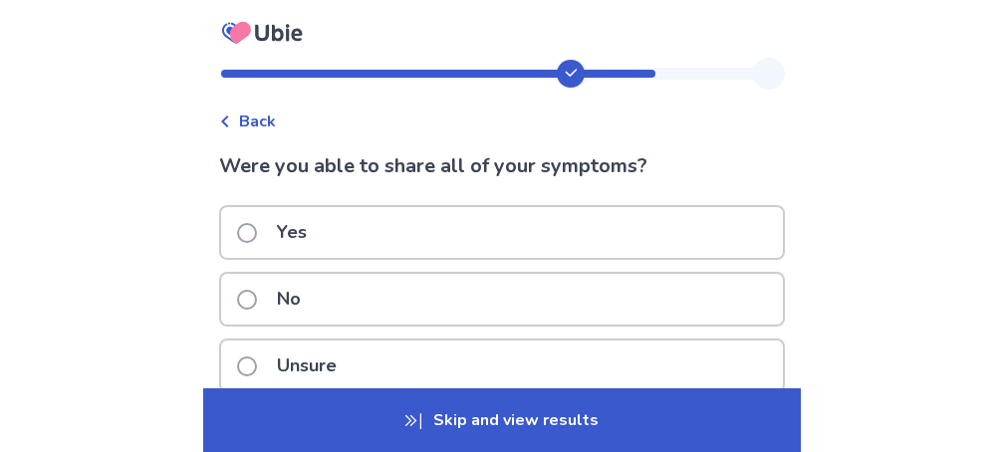
click at [257, 358] on span at bounding box center [247, 367] width 20 height 20
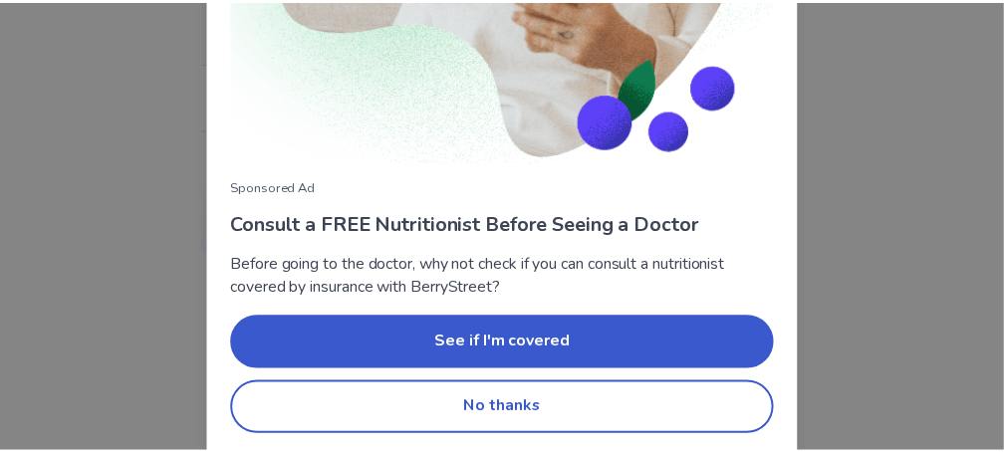
scroll to position [418, 0]
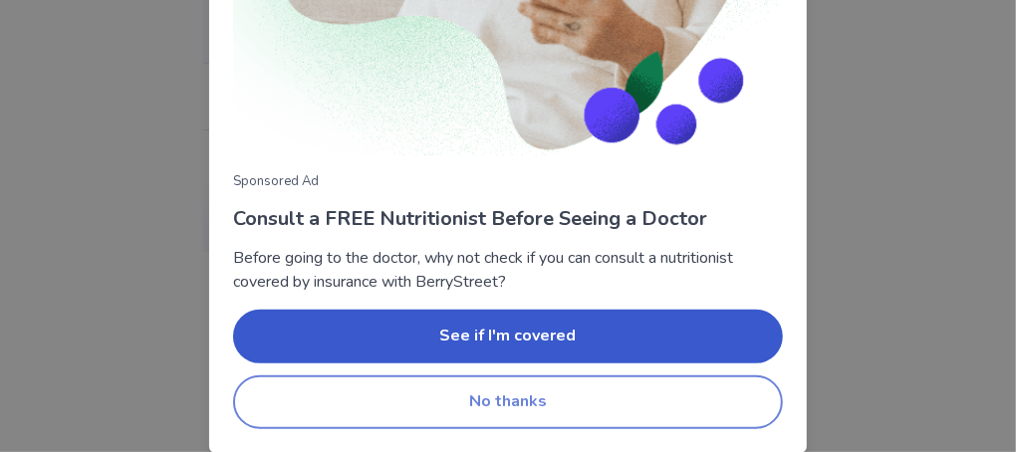
click at [478, 398] on button "No thanks" at bounding box center [508, 403] width 550 height 54
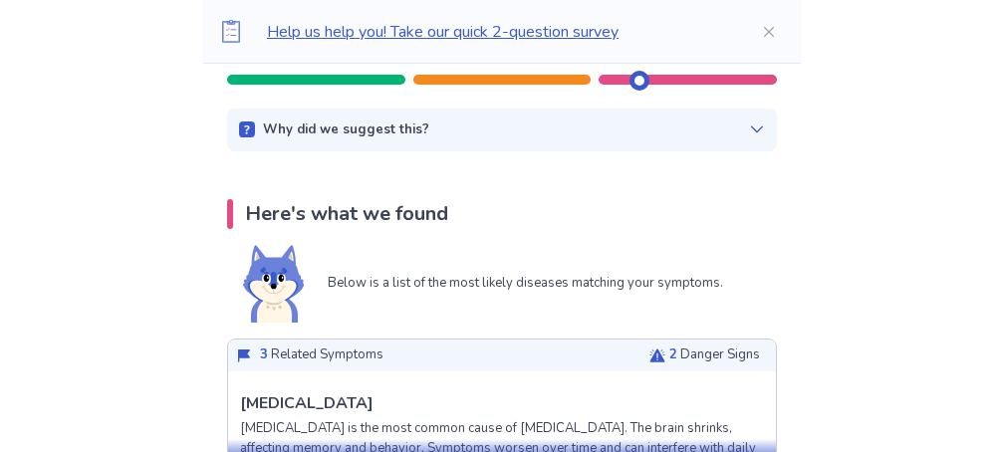
scroll to position [319, 0]
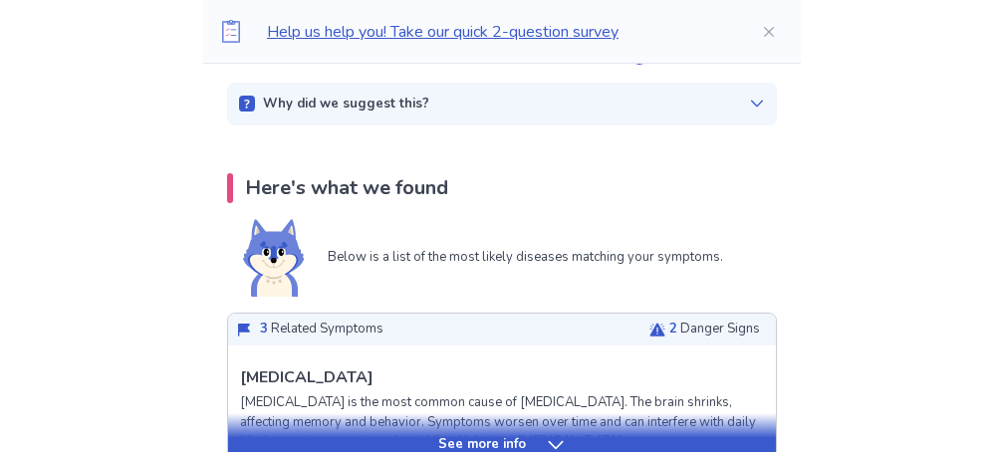
click at [685, 333] on p "2 Danger Signs" at bounding box center [714, 330] width 91 height 20
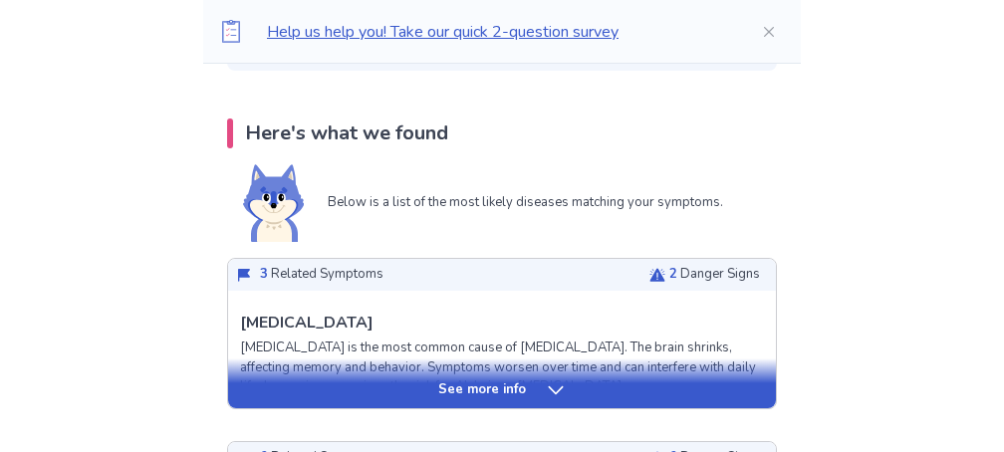
scroll to position [398, 0]
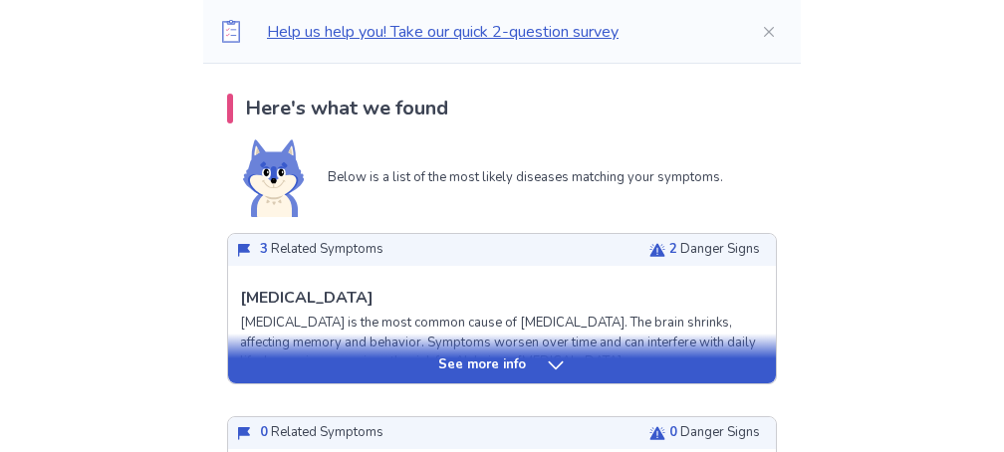
click at [502, 366] on p "See more info" at bounding box center [482, 366] width 88 height 20
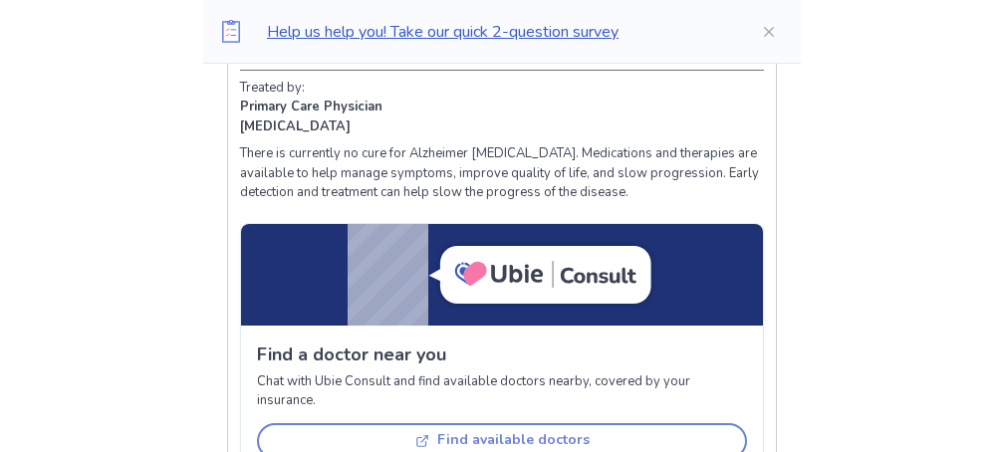
scroll to position [1355, 0]
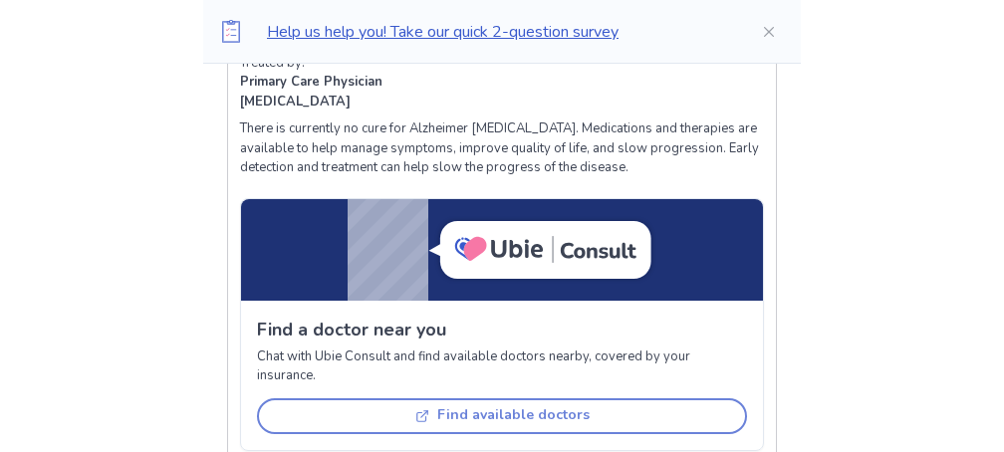
click at [477, 412] on button "Find available doctors" at bounding box center [502, 416] width 490 height 36
